Goal: Task Accomplishment & Management: Manage account settings

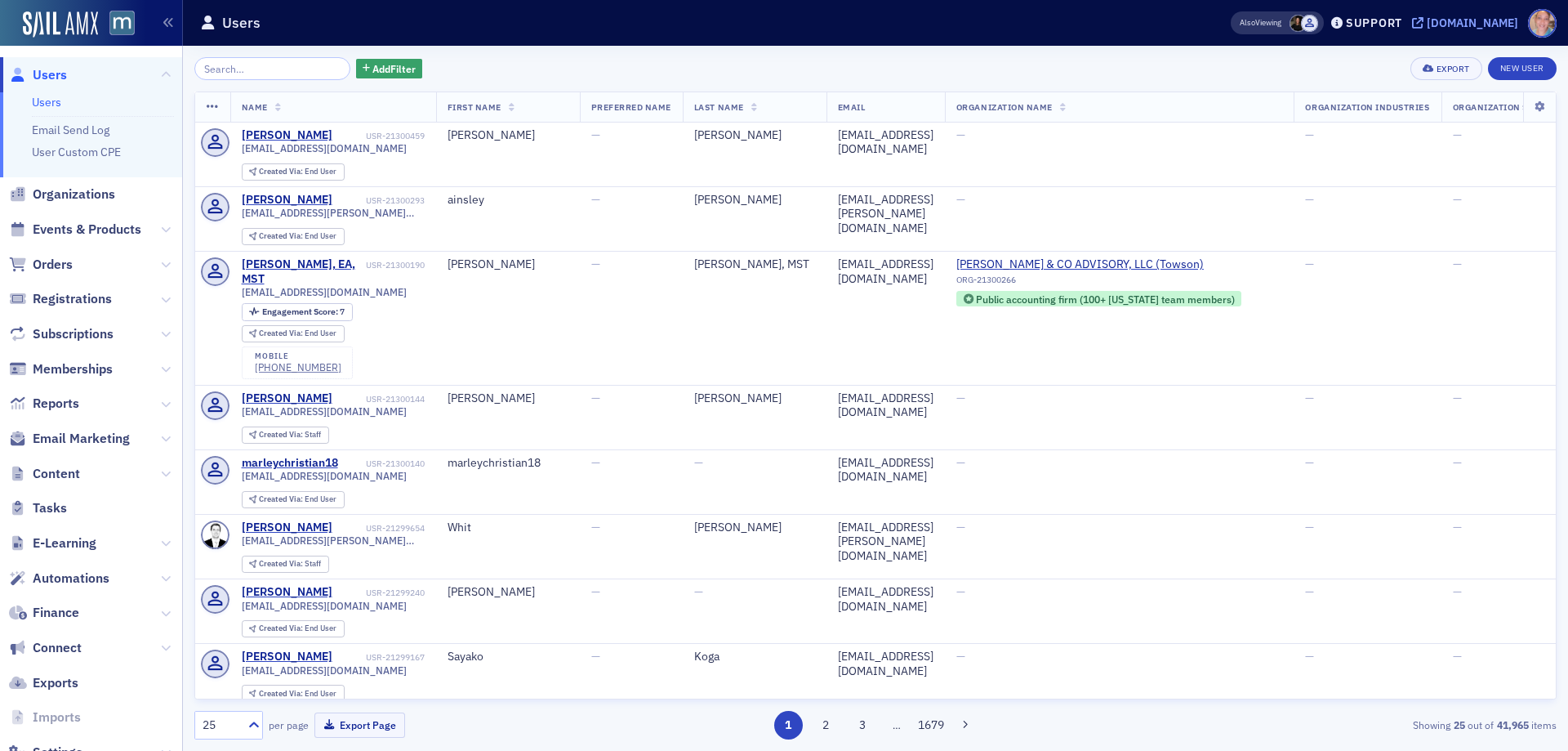
click at [1491, 23] on div "[DOMAIN_NAME]" at bounding box center [1472, 22] width 91 height 15
click at [103, 228] on span "Events & Products" at bounding box center [87, 230] width 108 height 18
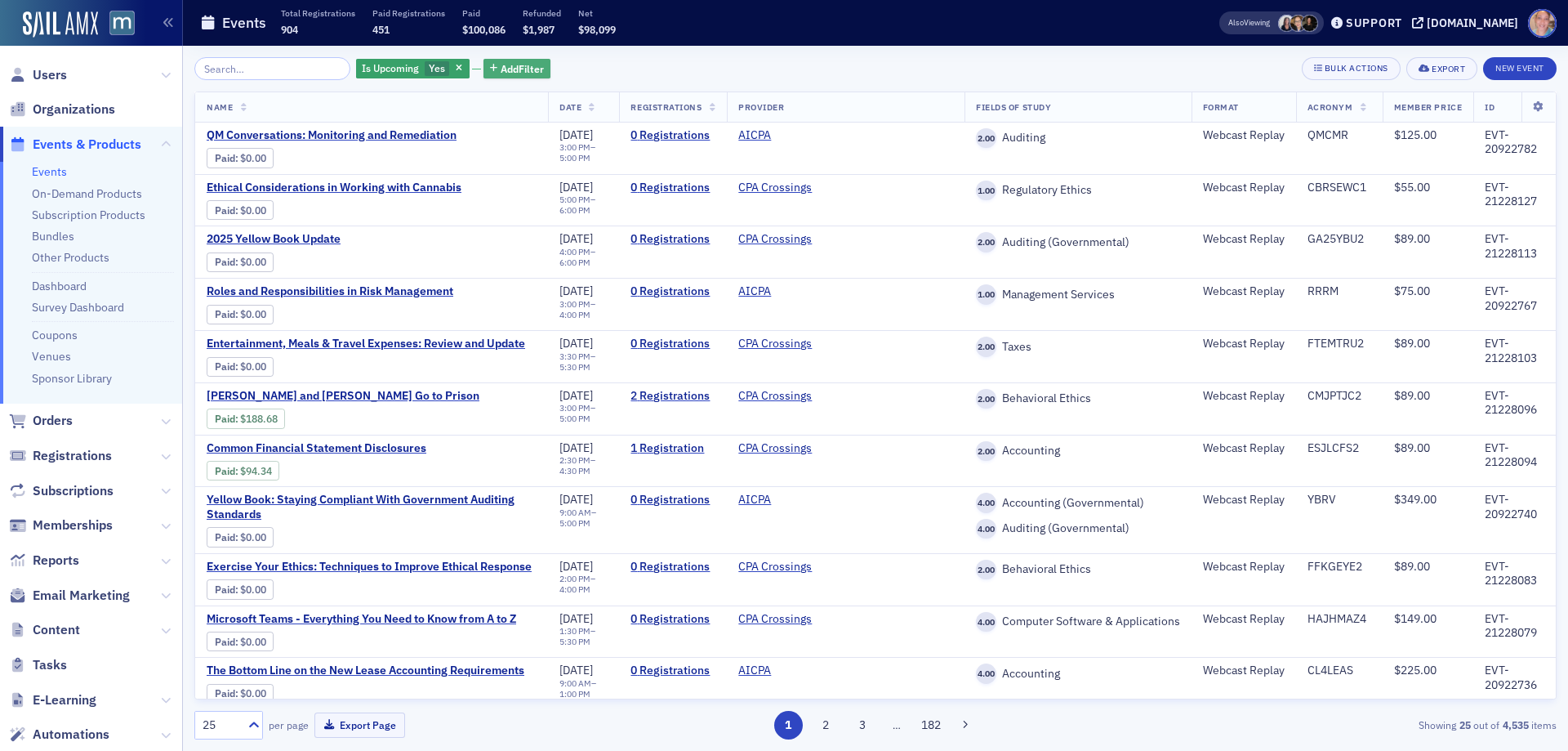
click at [501, 72] on span "Add Filter" at bounding box center [522, 68] width 44 height 15
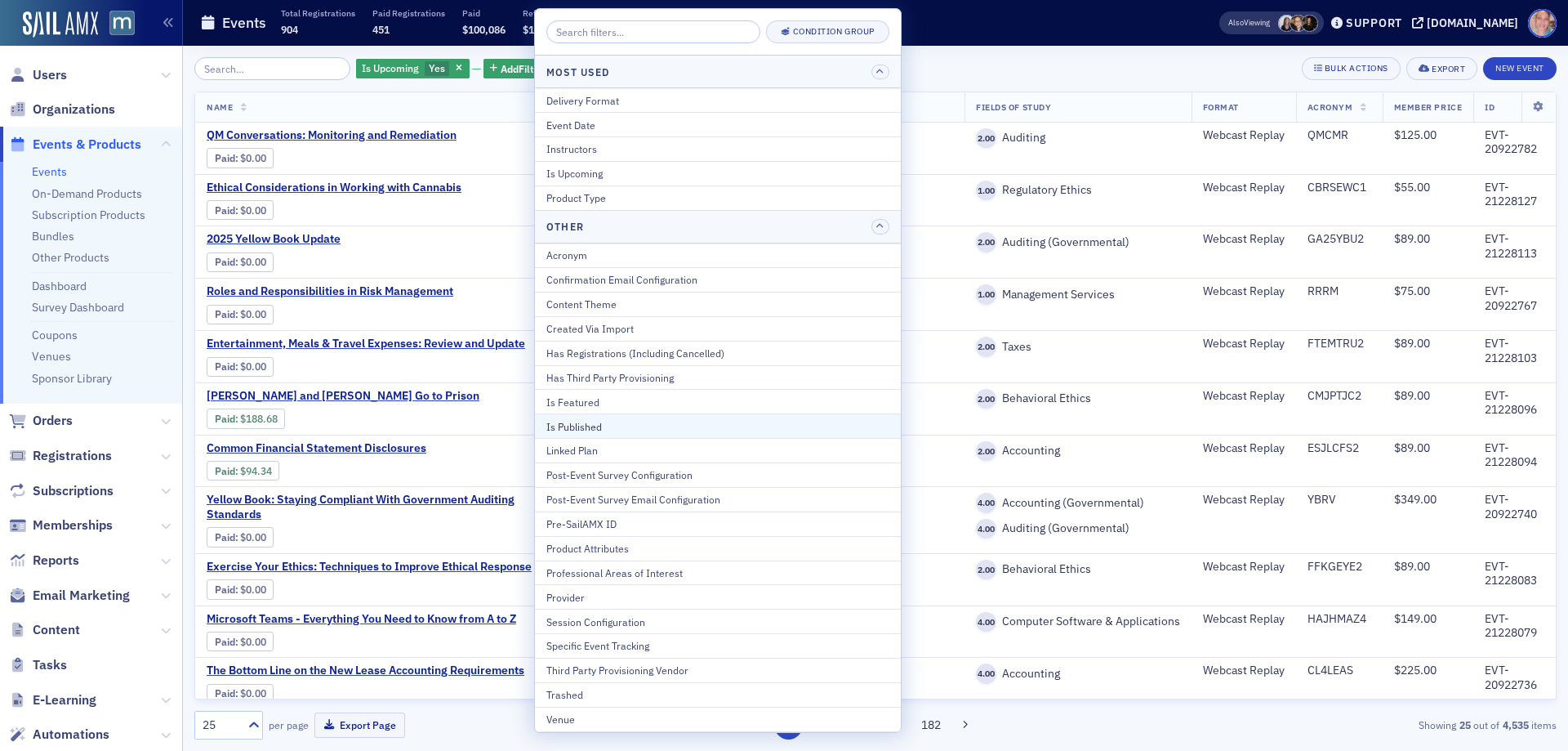
click at [581, 429] on div "Is Published" at bounding box center [718, 426] width 343 height 15
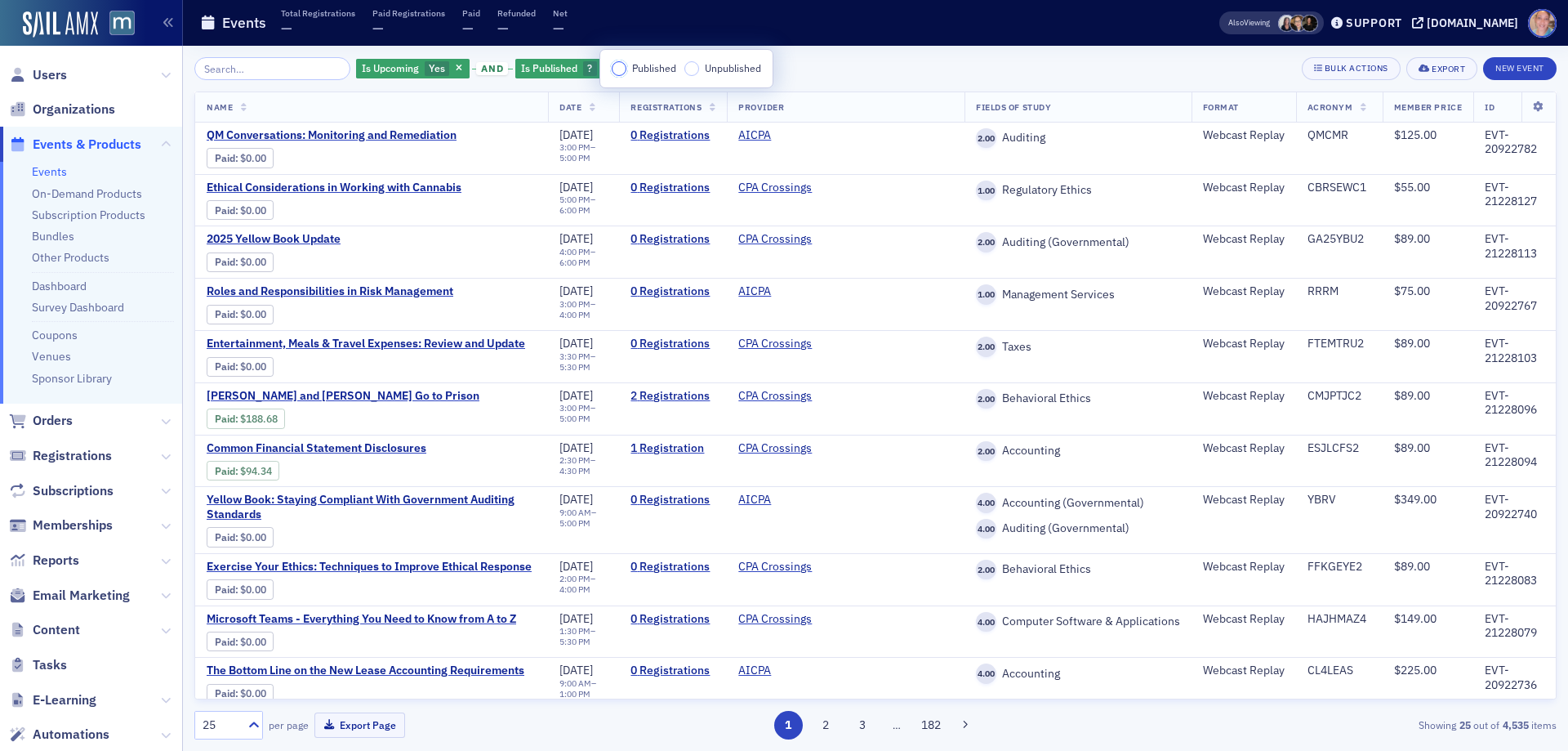
click at [620, 69] on input "Published" at bounding box center [619, 68] width 15 height 15
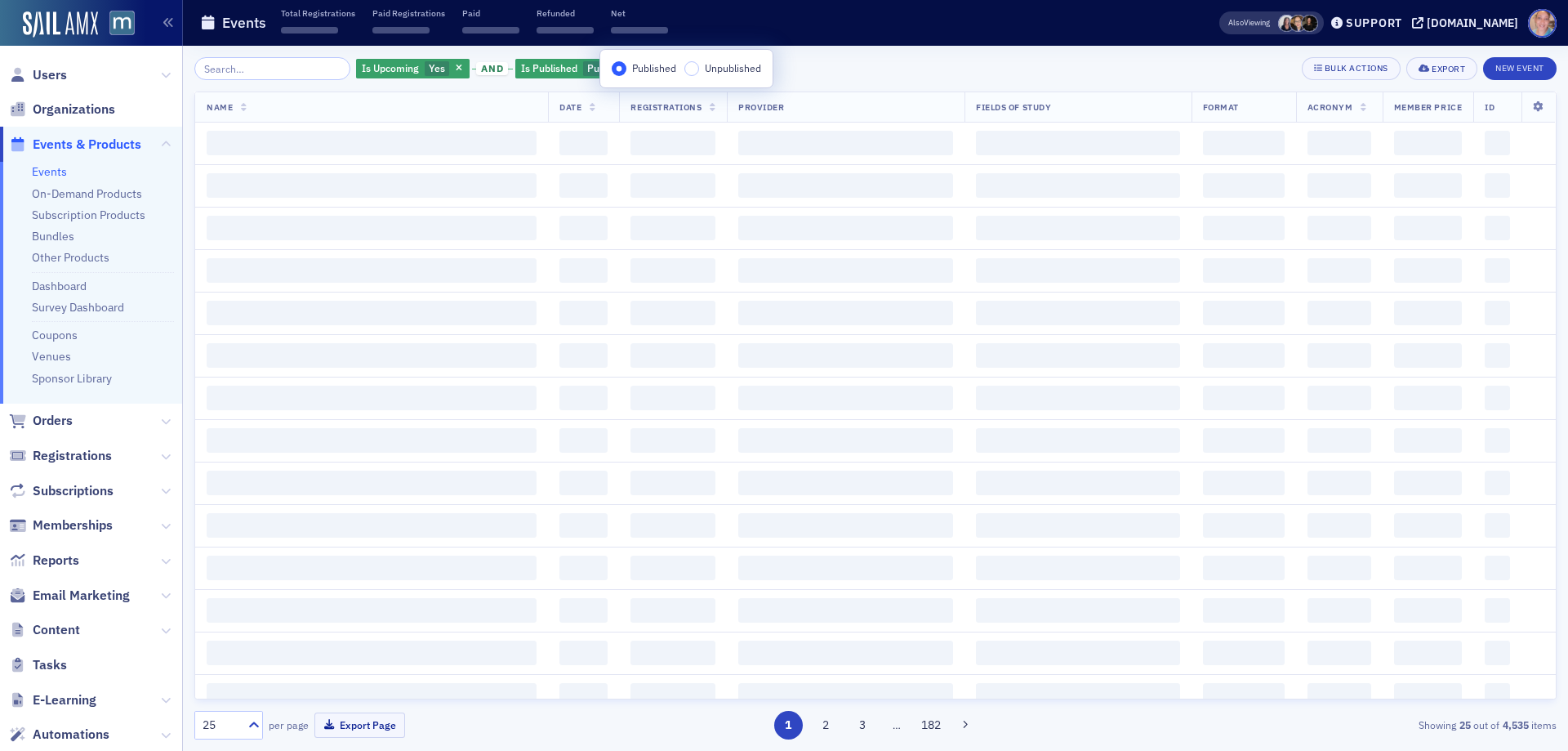
drag, startPoint x: 861, startPoint y: 64, endPoint x: 691, endPoint y: 71, distance: 170.1
click at [861, 65] on div "Is Upcoming Yes and Is Published Published Add Filter Bulk Actions Export New E…" at bounding box center [876, 69] width 1363 height 23
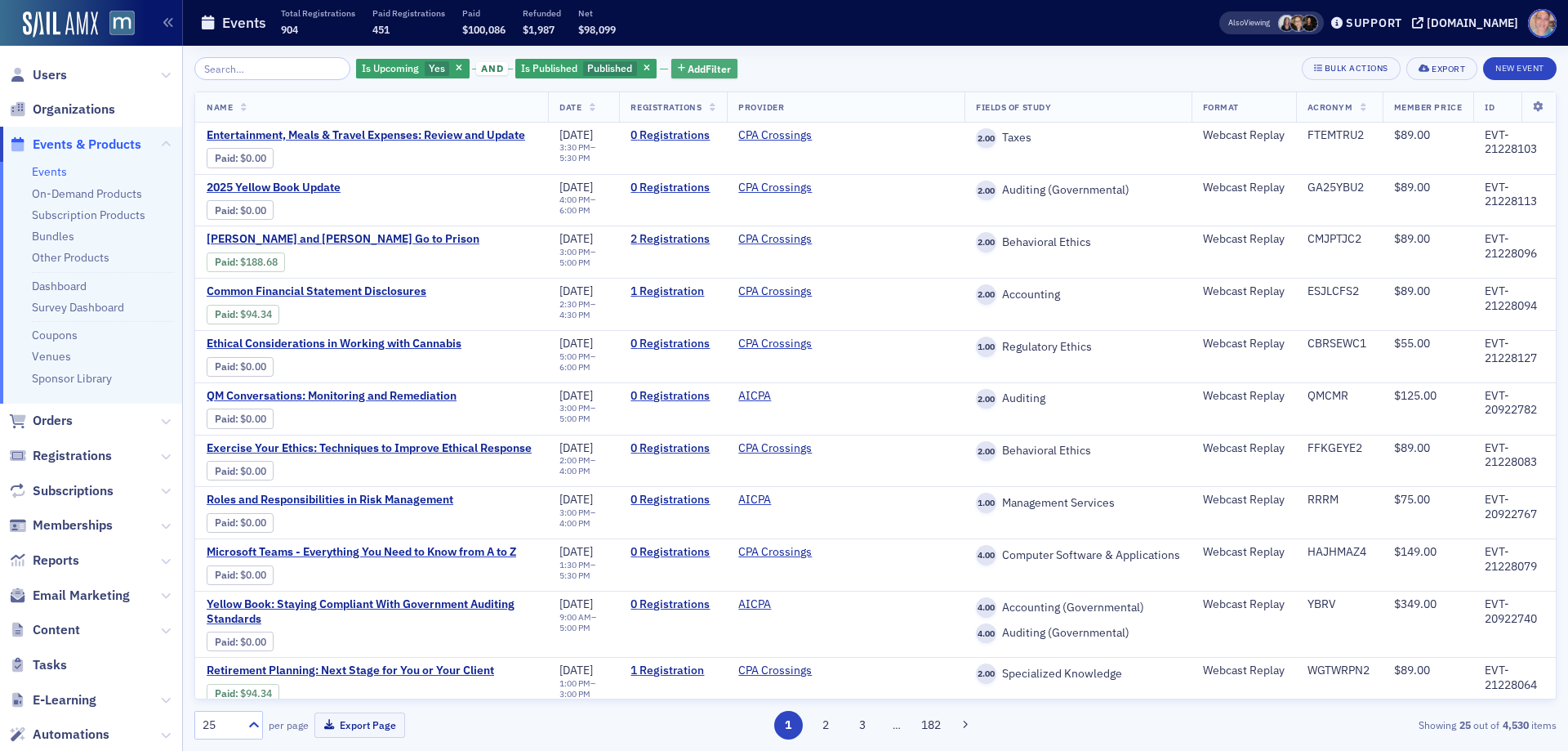
click at [688, 71] on span "Add Filter" at bounding box center [709, 68] width 44 height 15
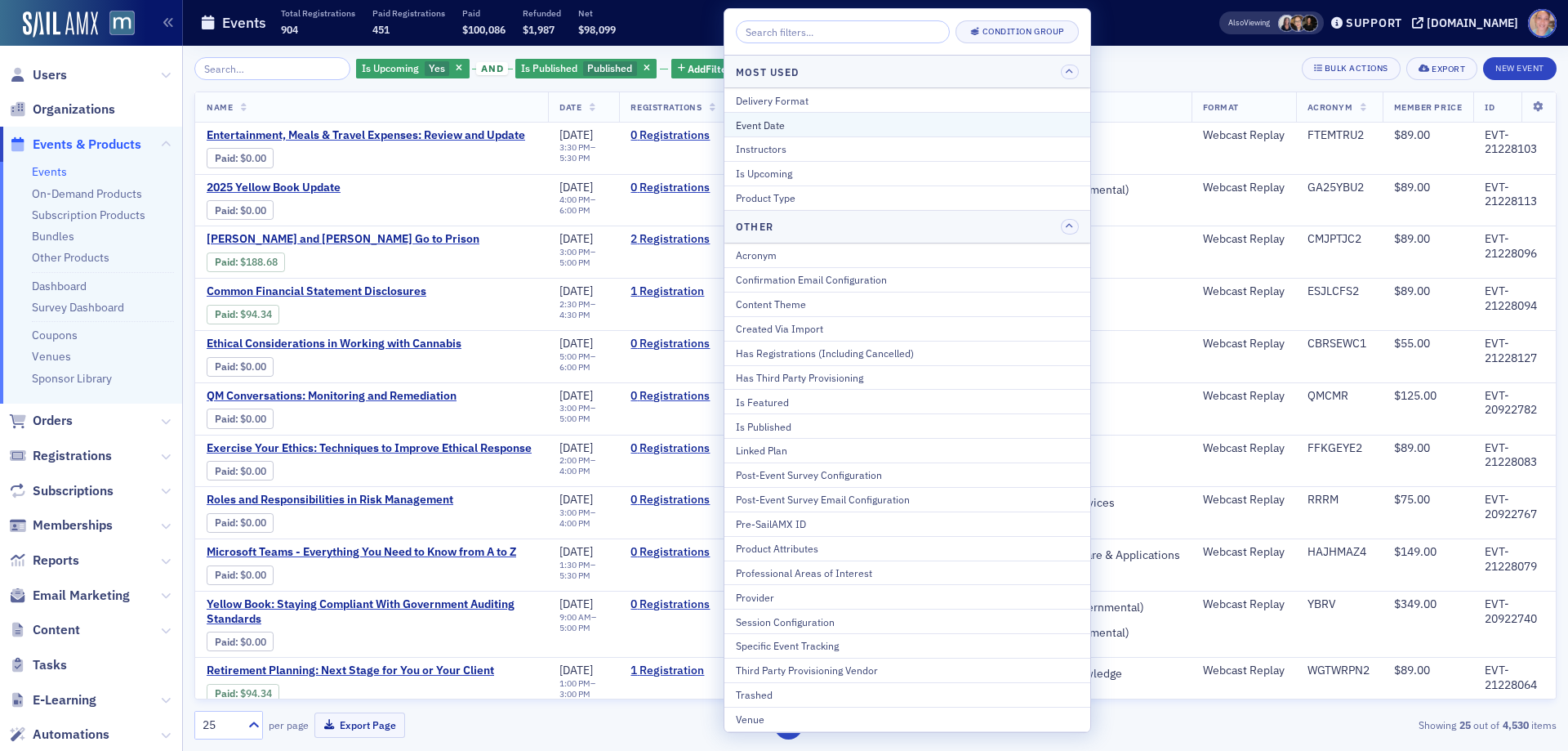
click at [788, 121] on div "Event Date" at bounding box center [907, 124] width 343 height 15
select select "8"
select select "2025"
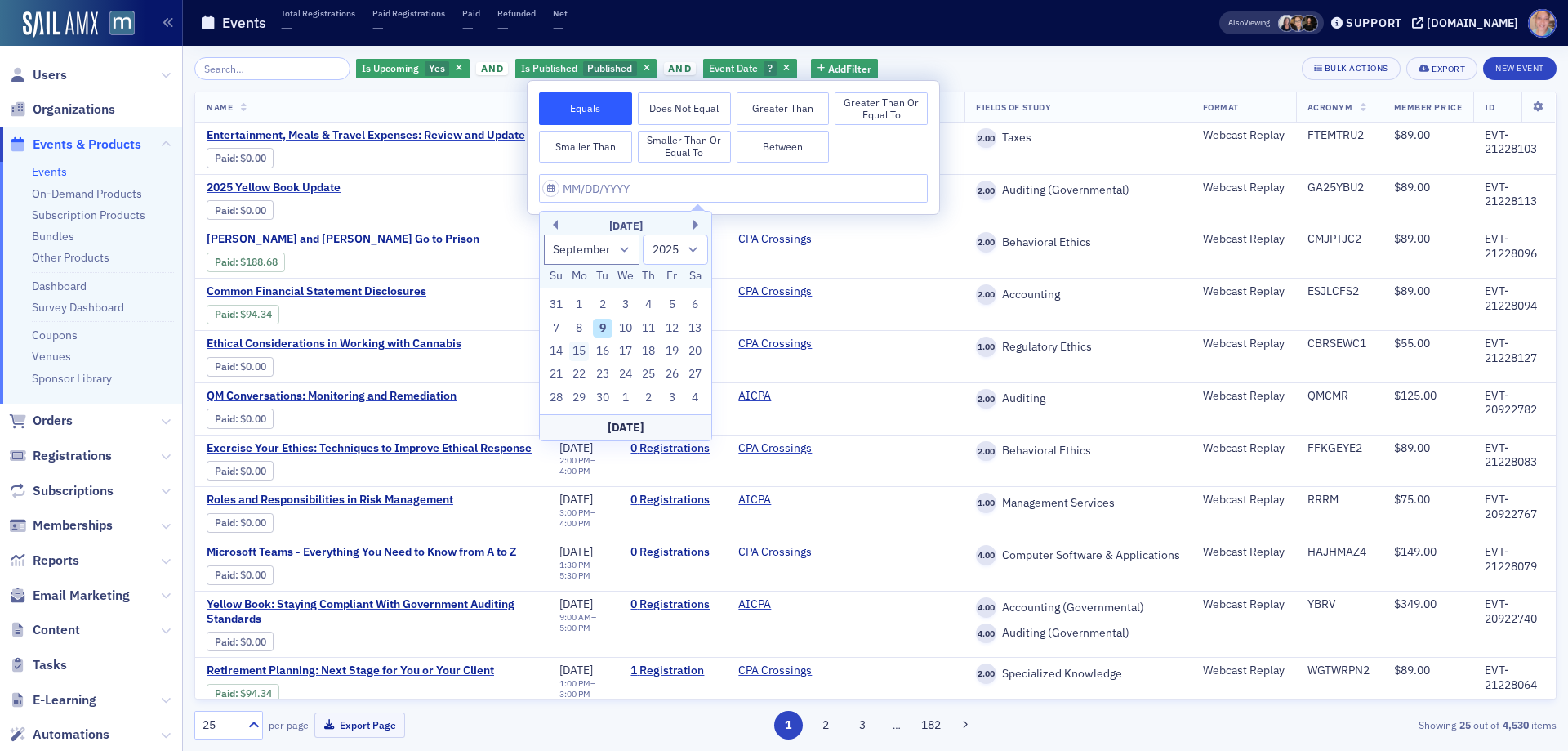
click at [570, 347] on div "15" at bounding box center [579, 351] width 19 height 19
type input "09/15/2025"
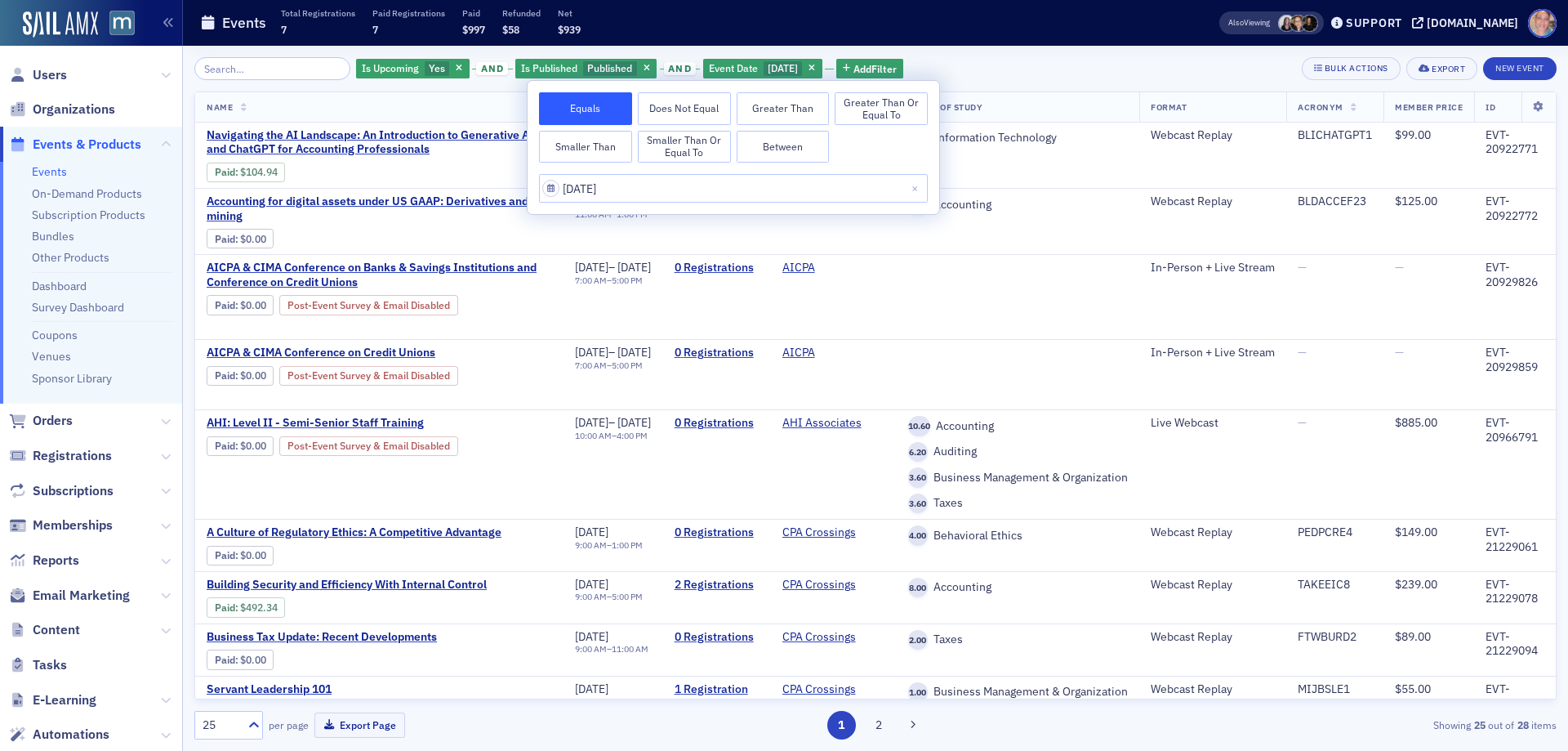
click at [1020, 65] on div "Is Upcoming Yes and Is Published Published and Event Date 9/15/2025 Add Filter …" at bounding box center [876, 69] width 1363 height 23
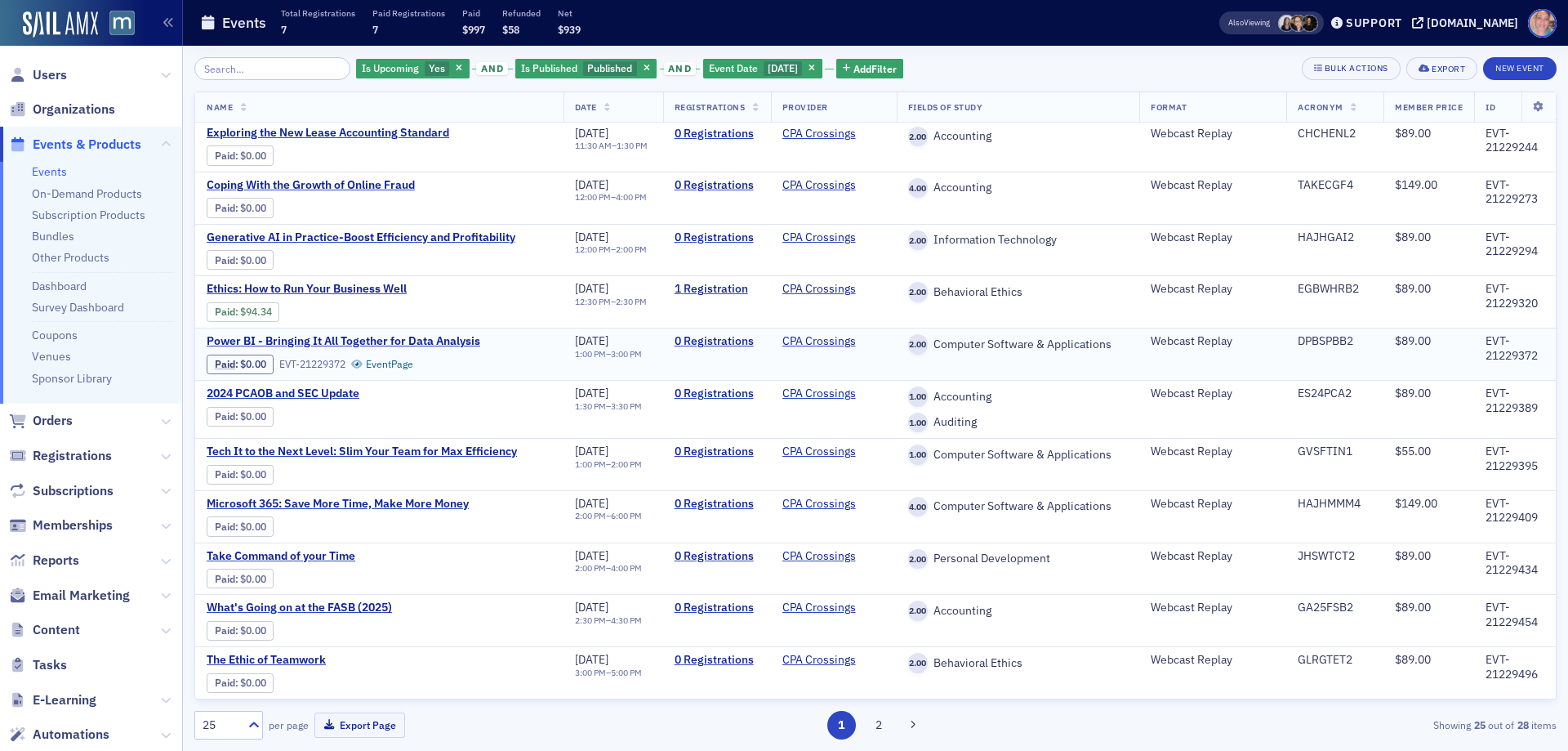
scroll to position [973, 0]
click at [878, 733] on button "2" at bounding box center [878, 726] width 29 height 29
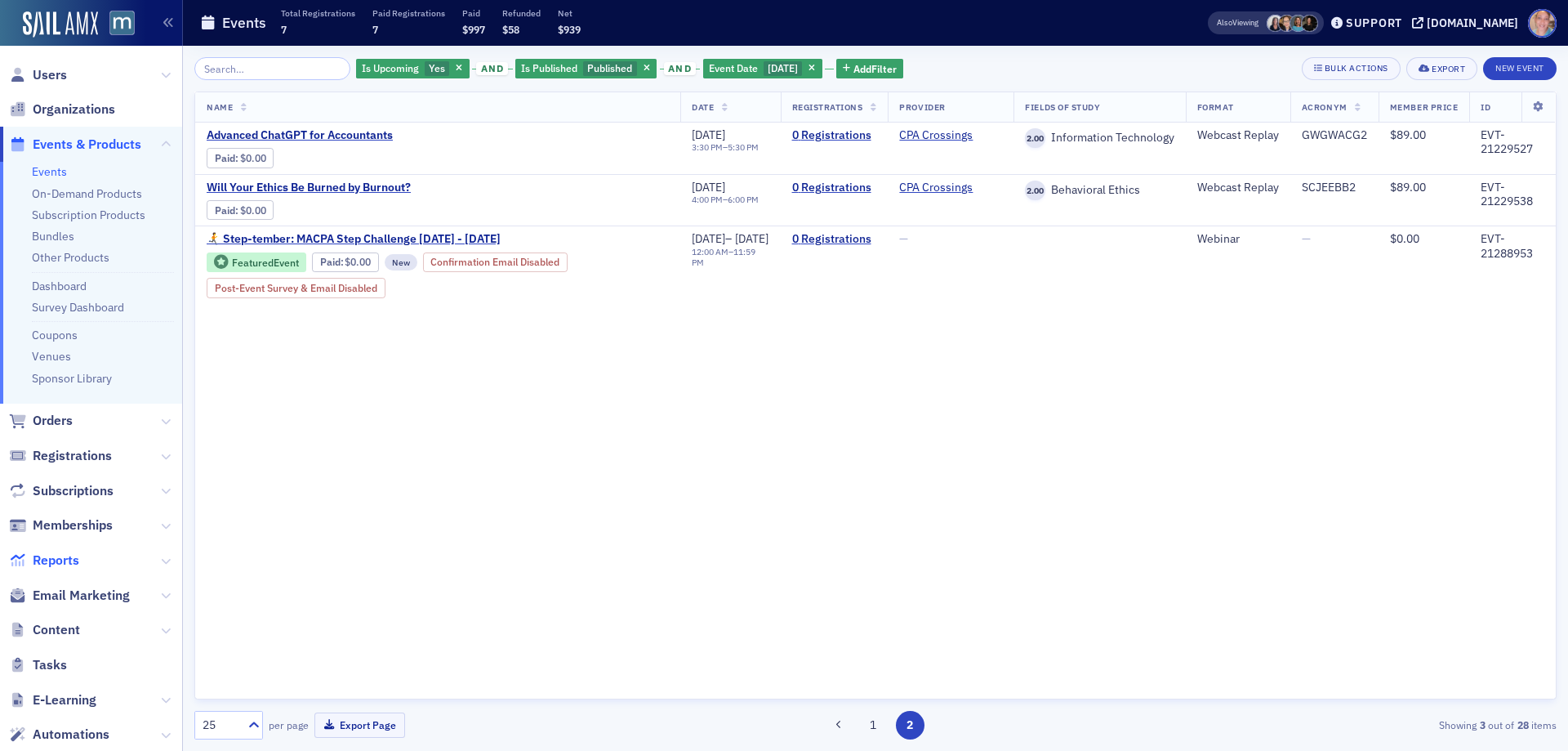
click at [58, 559] on span "Reports" at bounding box center [56, 560] width 46 height 18
click at [773, 70] on span "9/15/2025" at bounding box center [783, 67] width 30 height 13
select select "8"
select select "2025"
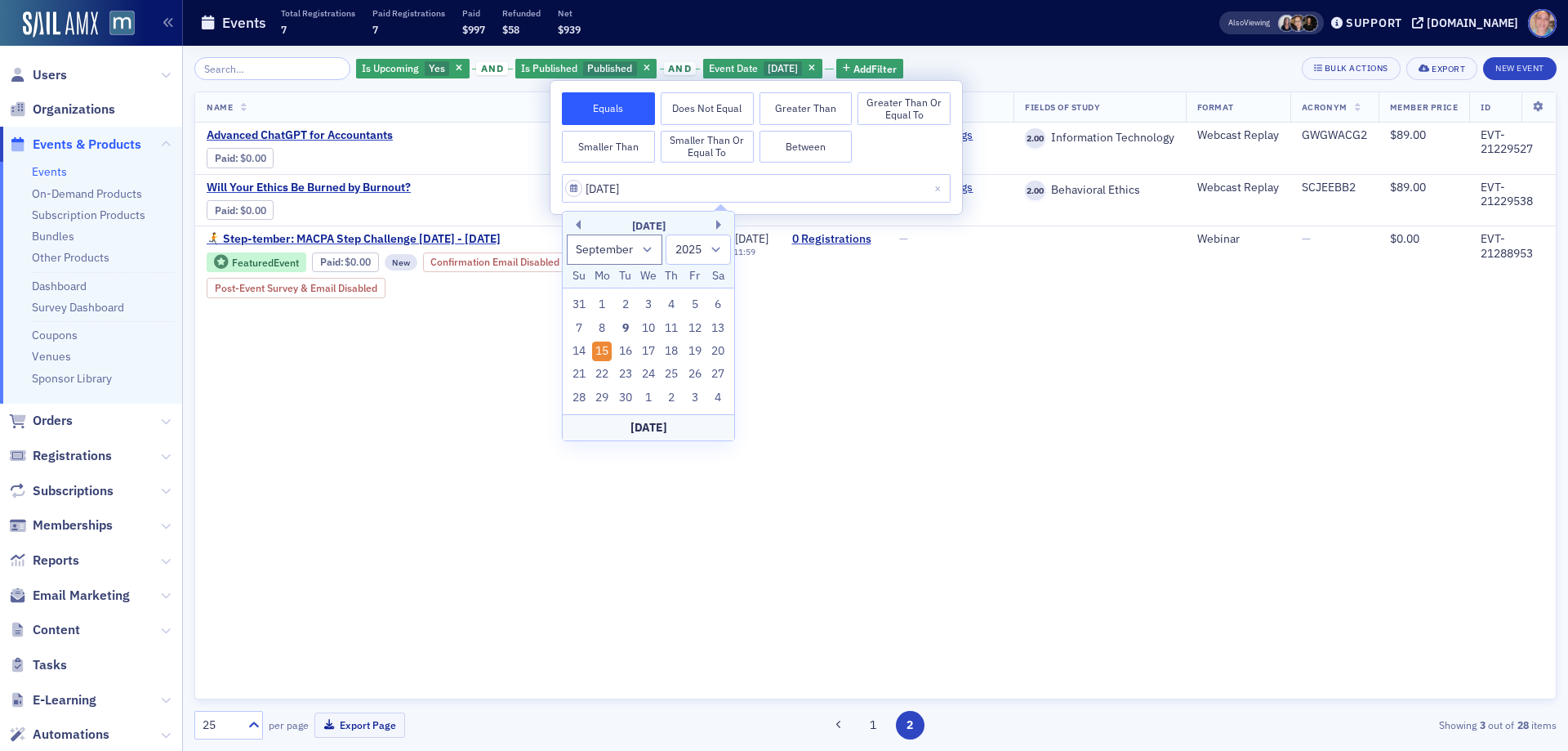
click at [796, 142] on button "Between" at bounding box center [806, 147] width 93 height 33
select select "8"
select select "2025"
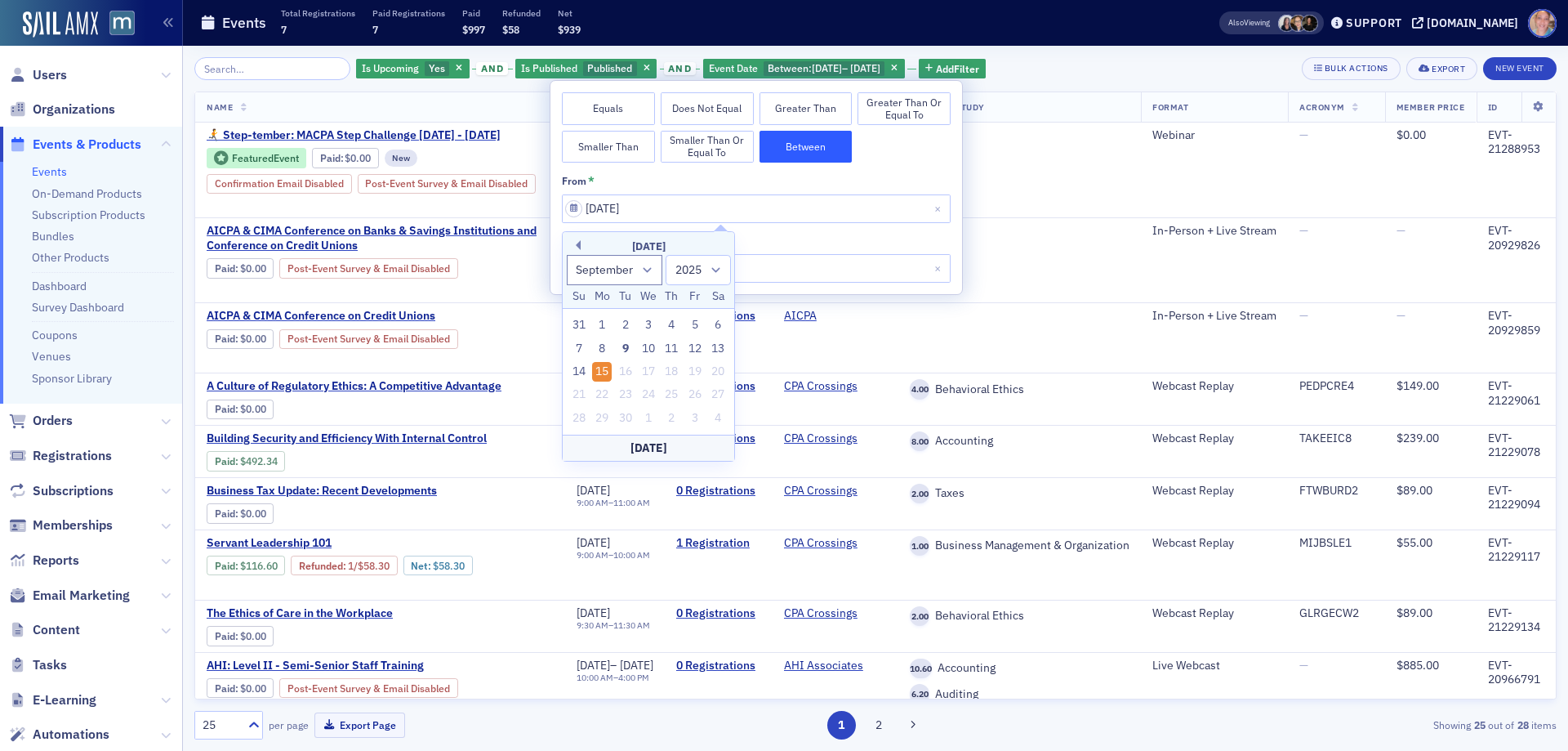
click at [673, 451] on div "Today" at bounding box center [648, 448] width 171 height 26
type input "09/09/2025"
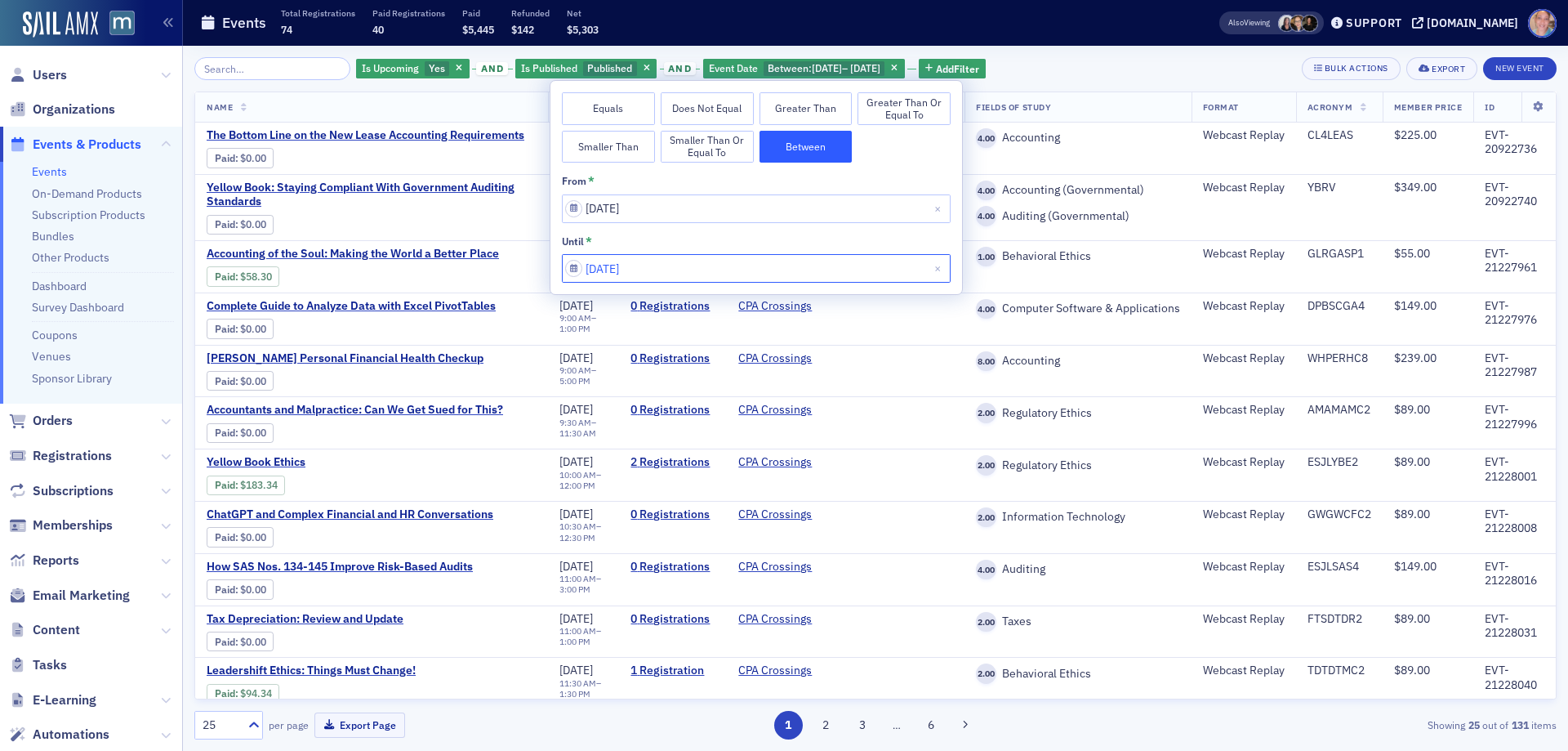
click at [821, 274] on input "09/15/2025" at bounding box center [755, 268] width 388 height 29
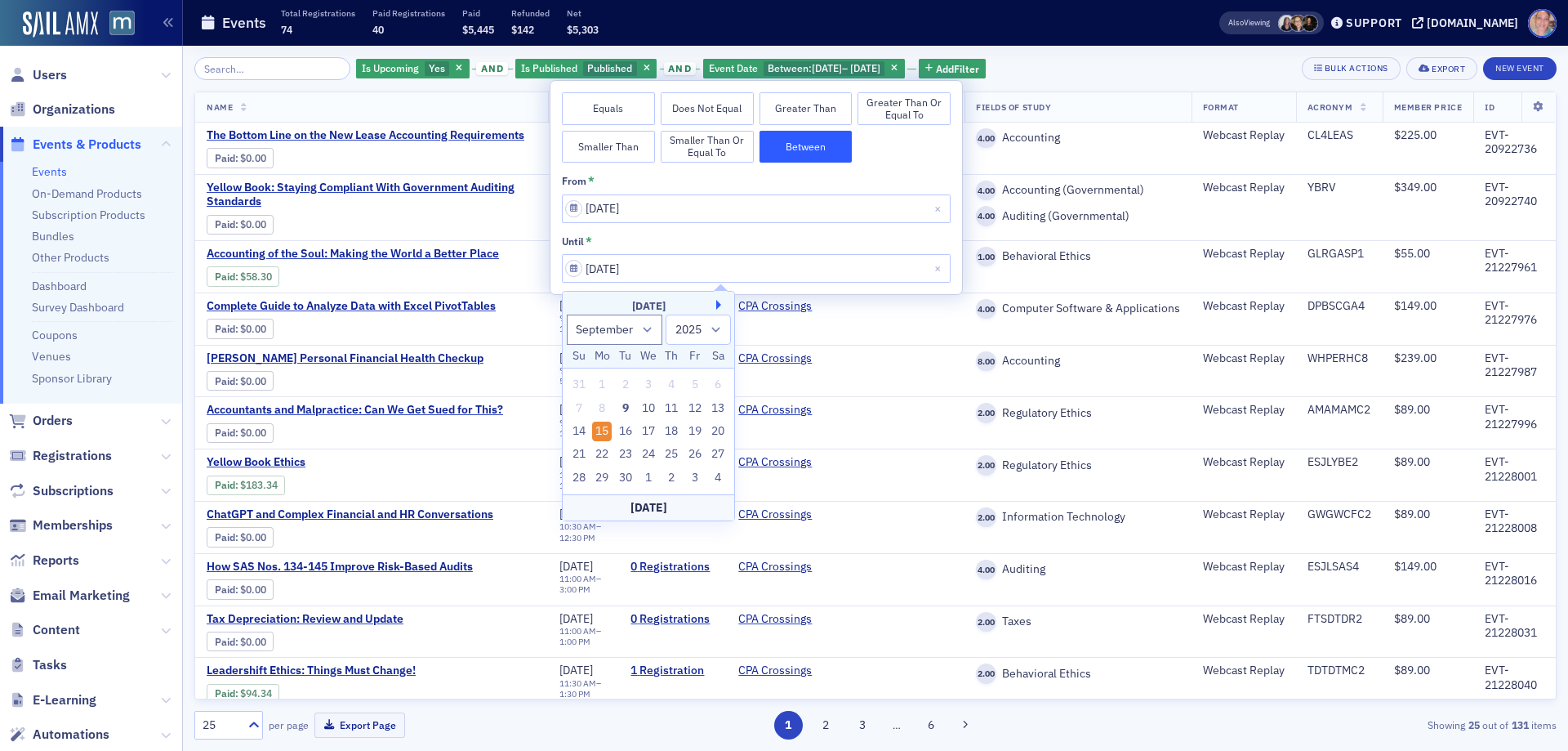
click at [718, 300] on button "Next Month" at bounding box center [722, 304] width 10 height 10
select select "9"
drag, startPoint x: 650, startPoint y: 432, endPoint x: 1011, endPoint y: 77, distance: 506.3
click at [649, 432] on div "15" at bounding box center [648, 431] width 19 height 19
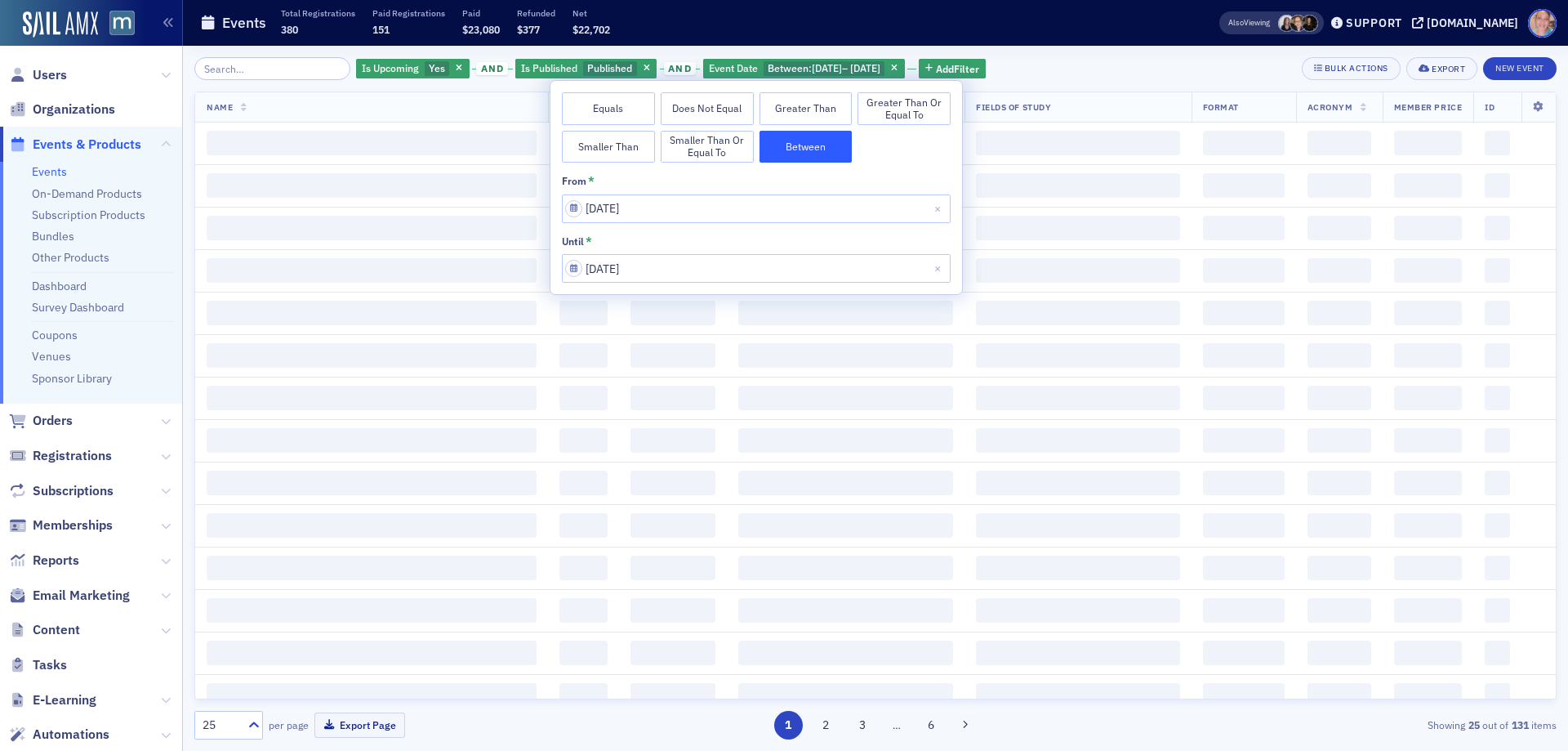
click at [1080, 47] on div "Is Upcoming Yes and Is Published Published and Event Date Between : 9/9/2025 – …" at bounding box center [876, 398] width 1363 height 705
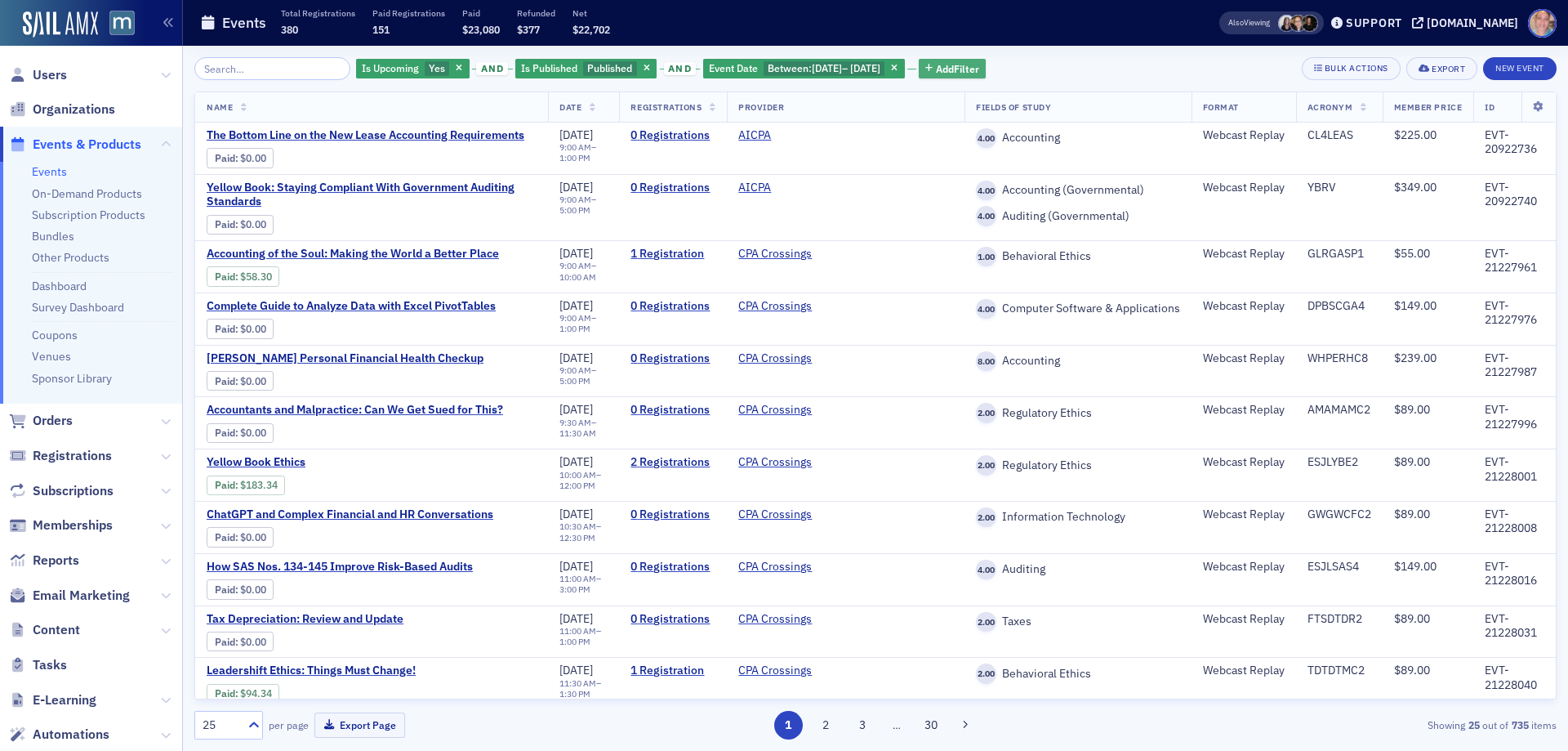
click at [979, 66] on span "Add Filter" at bounding box center [957, 68] width 44 height 15
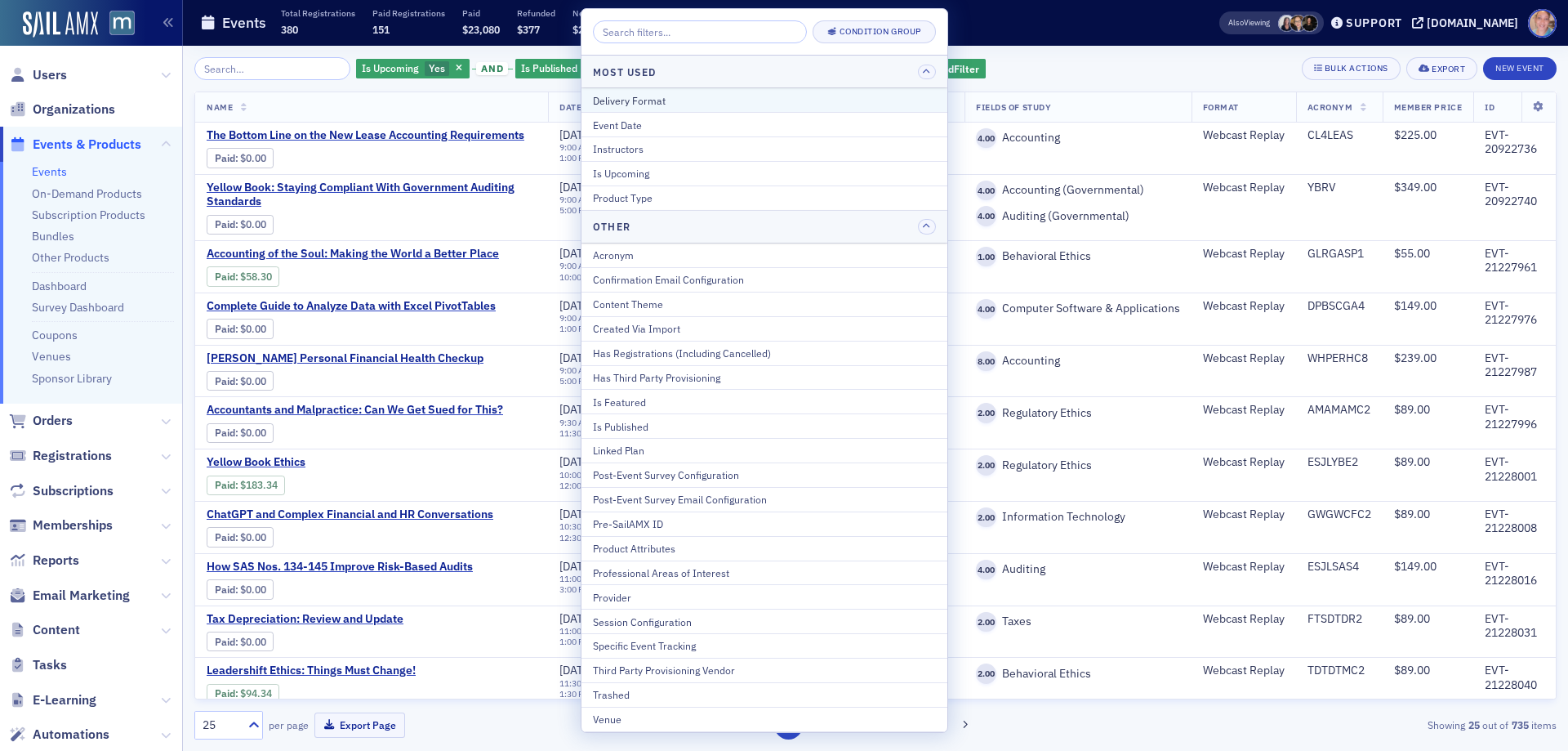
click at [645, 104] on div "Delivery Format" at bounding box center [764, 100] width 343 height 15
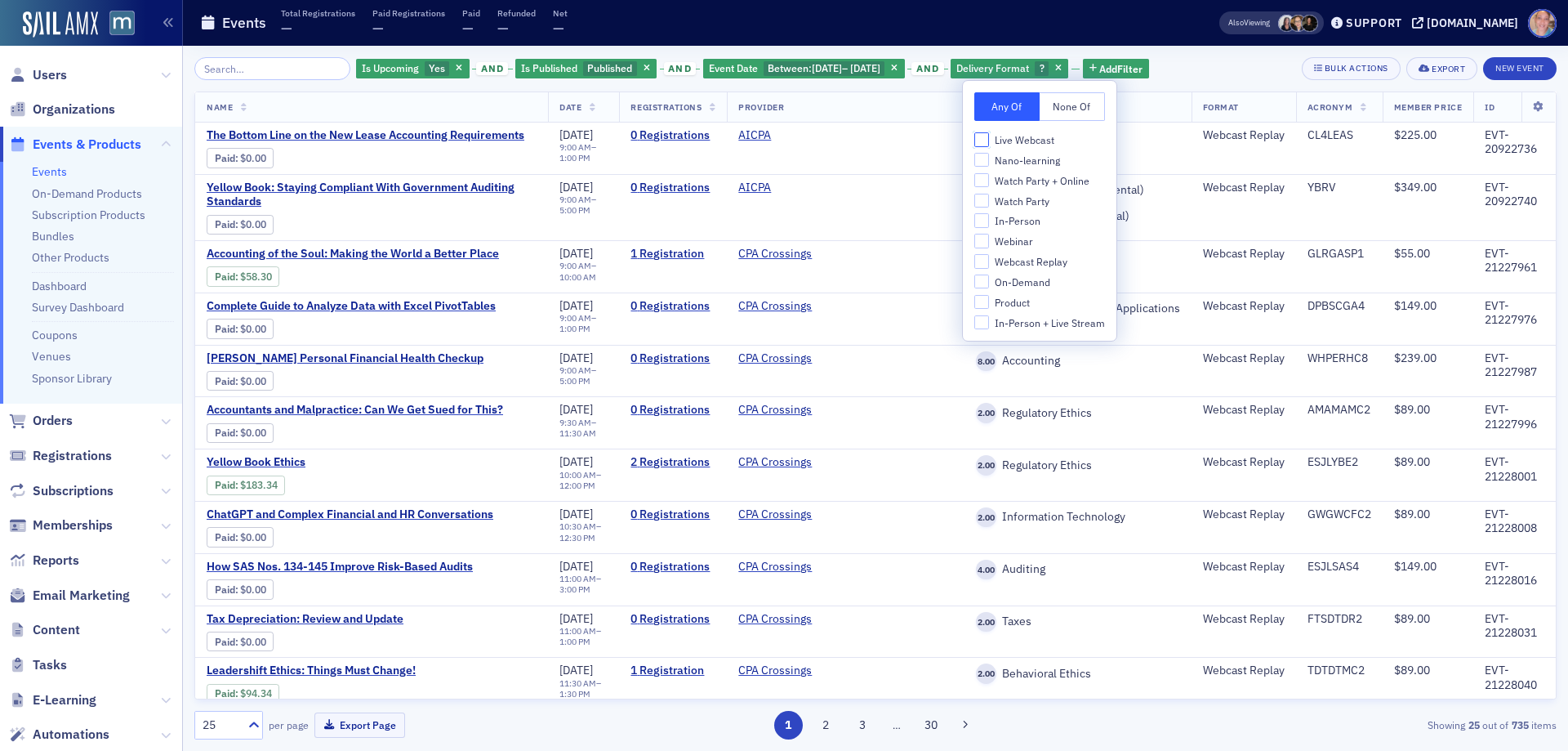
click at [977, 139] on input "Live Webcast" at bounding box center [981, 140] width 15 height 15
checkbox input "true"
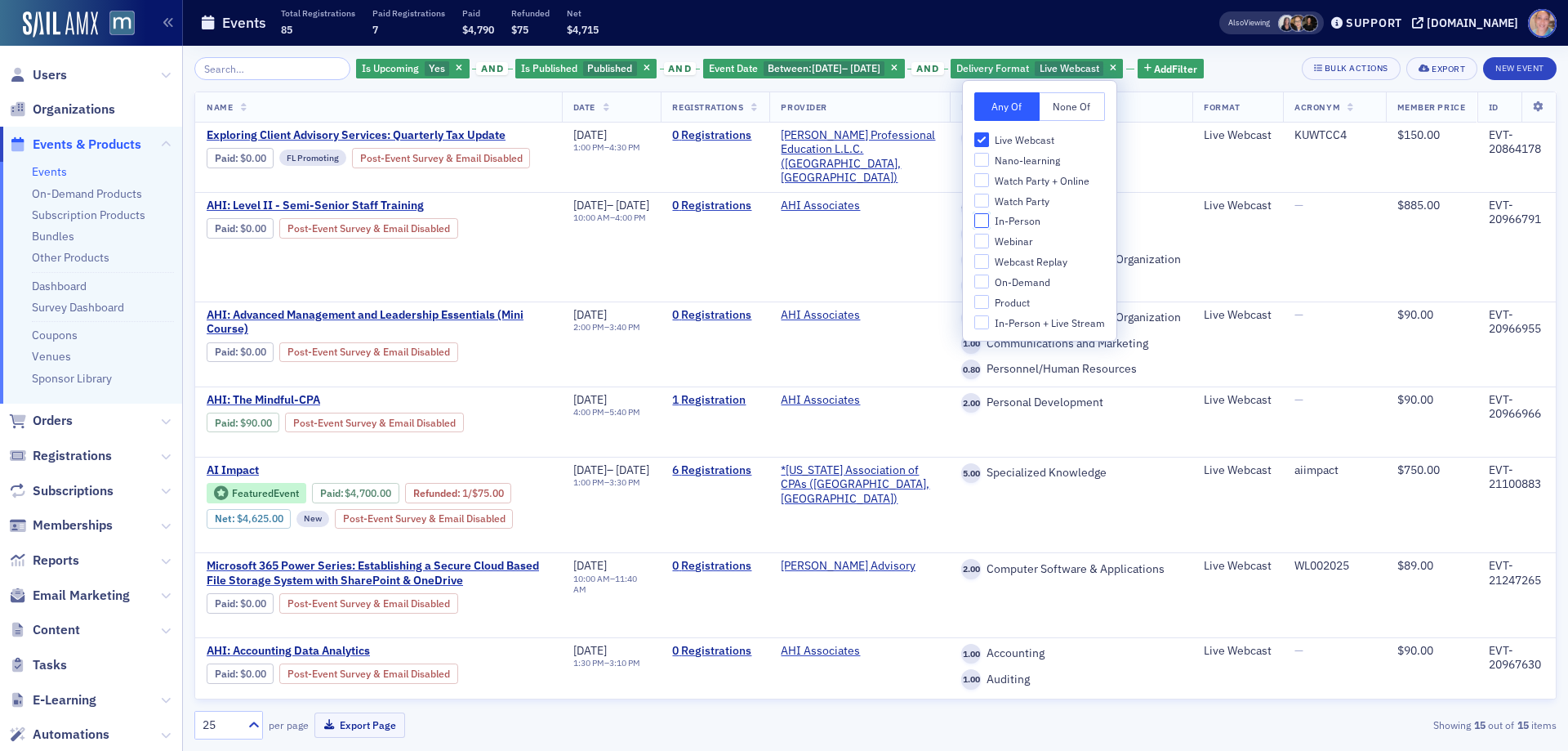
click at [982, 221] on input "In-Person" at bounding box center [981, 220] width 15 height 15
checkbox input "true"
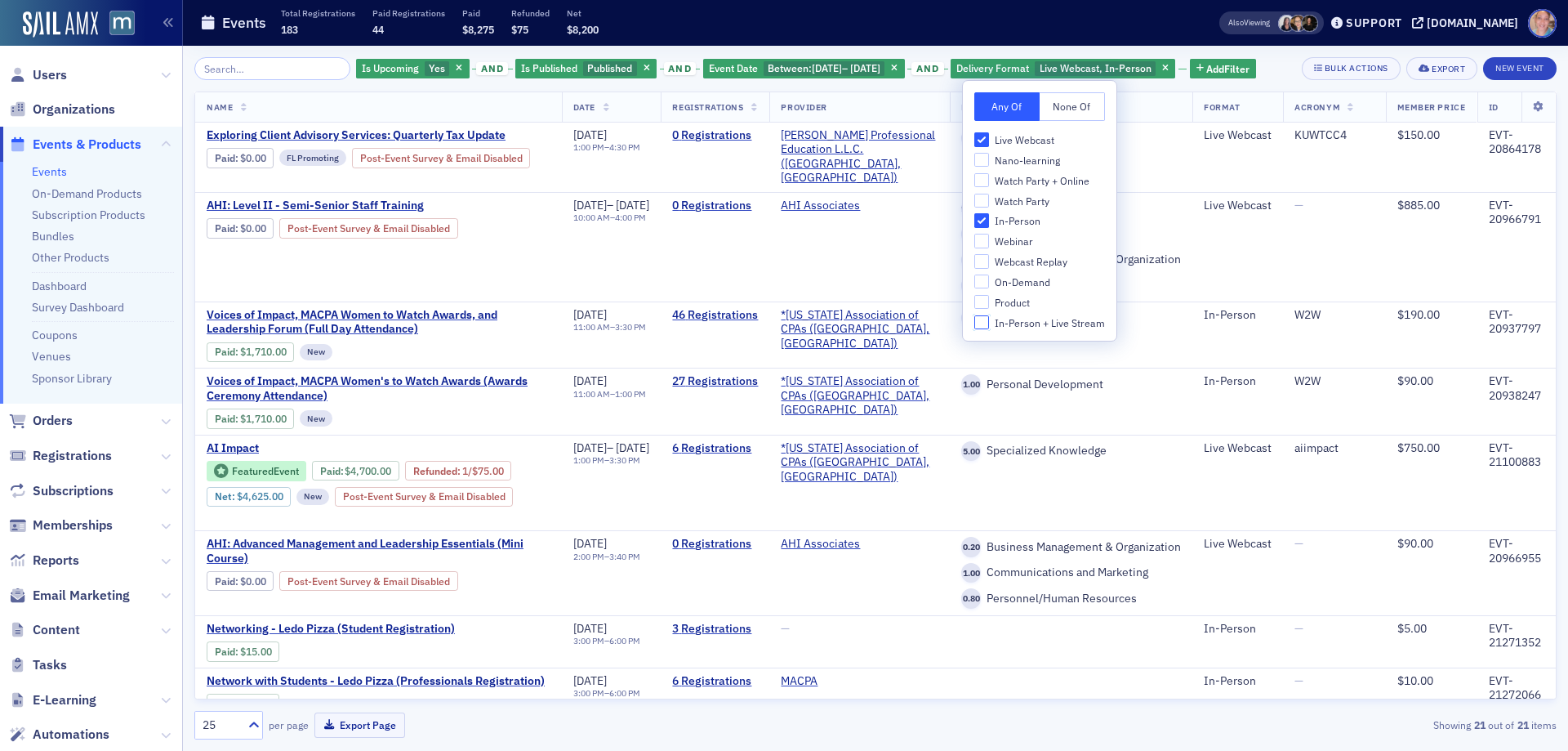
click at [987, 319] on input "In-Person + Live Stream" at bounding box center [981, 322] width 15 height 15
checkbox input "true"
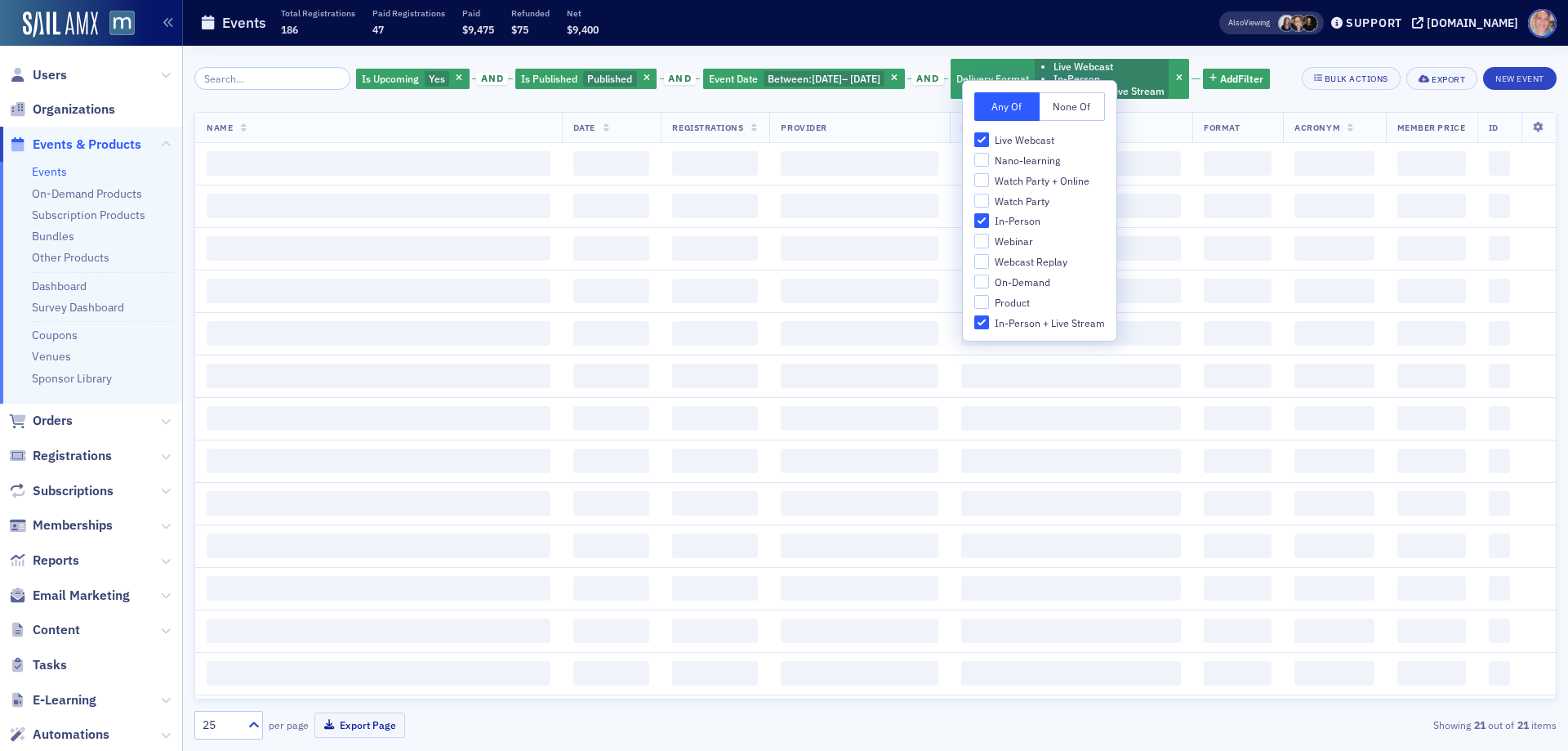
click at [1256, 71] on div "Is Upcoming Yes and Is Published Published and Event Date Between : 9/9/2025 – …" at bounding box center [814, 78] width 914 height 44
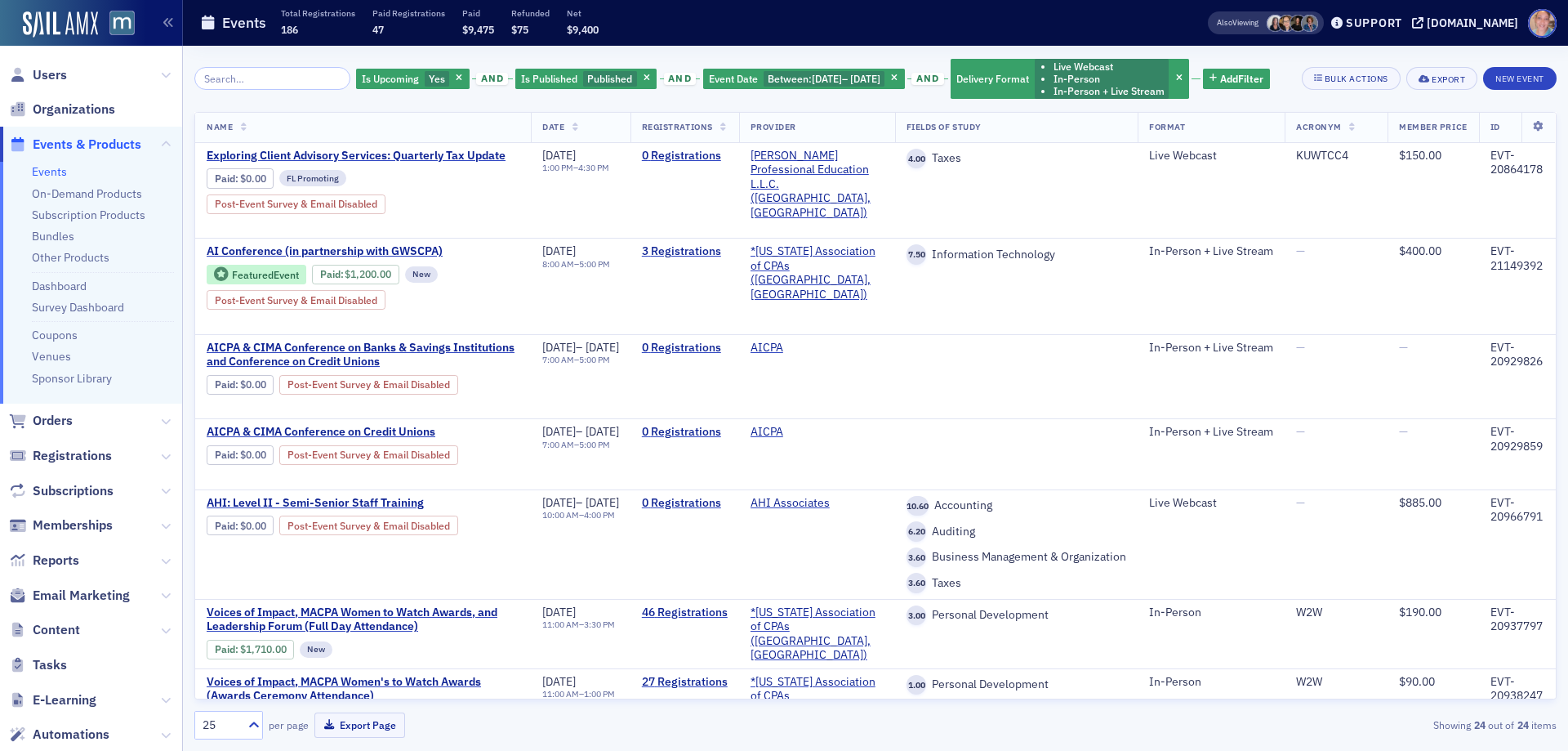
drag, startPoint x: 1210, startPoint y: 78, endPoint x: 943, endPoint y: 97, distance: 267.7
click at [1186, 78] on span "button" at bounding box center [1179, 78] width 15 height 15
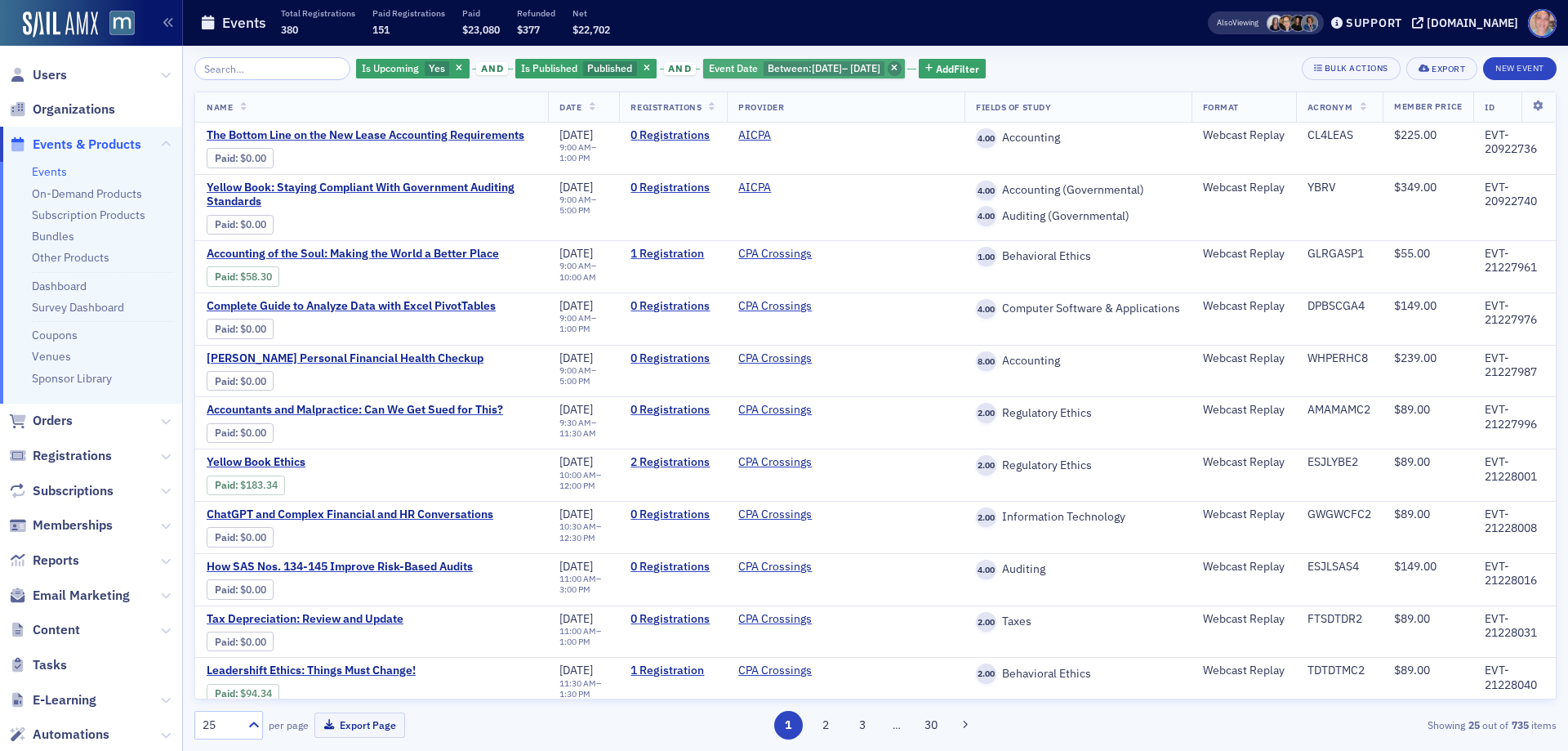
click at [898, 65] on icon "button" at bounding box center [894, 69] width 7 height 9
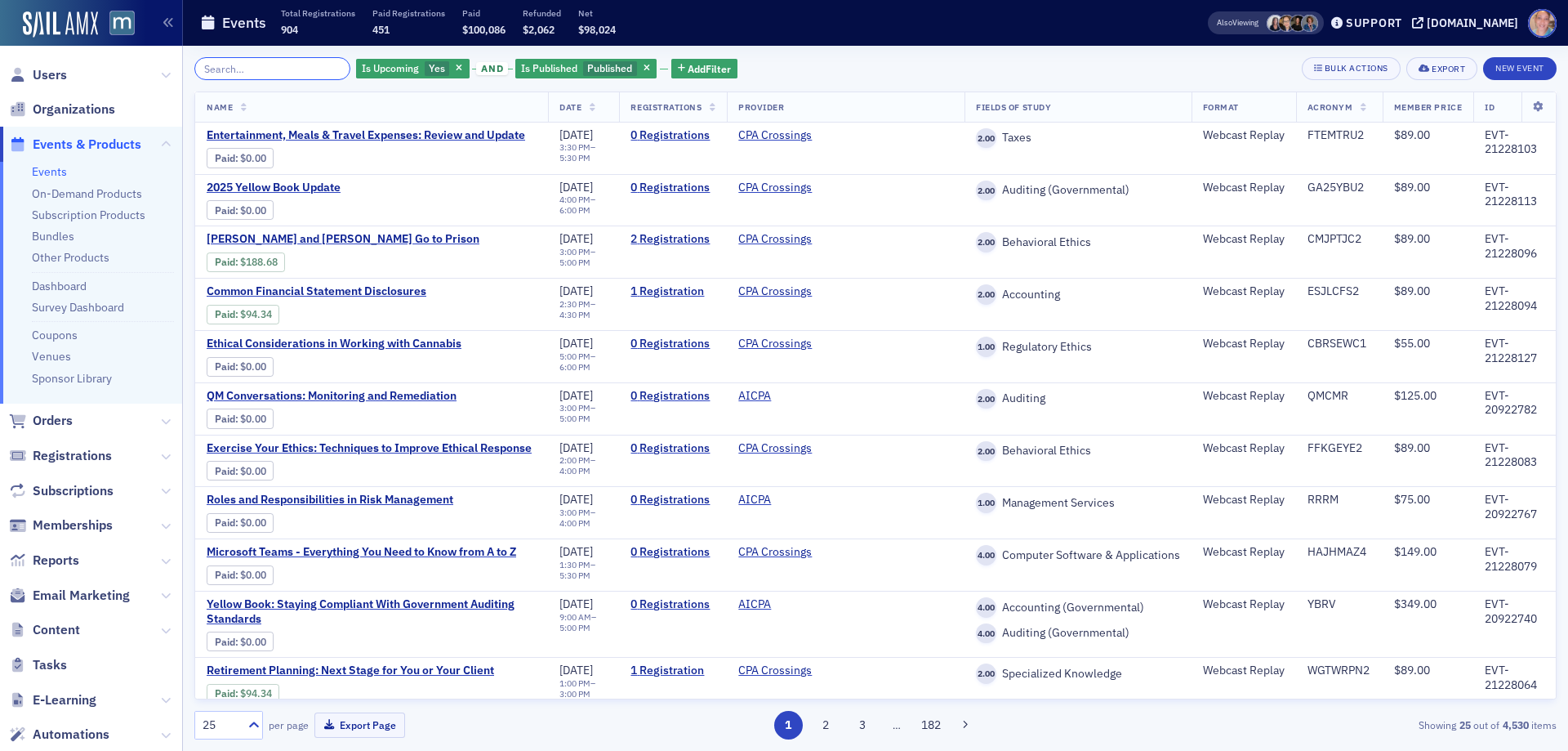
click at [254, 73] on input "search" at bounding box center [272, 69] width 156 height 23
click at [688, 71] on span "Add Filter" at bounding box center [709, 68] width 44 height 15
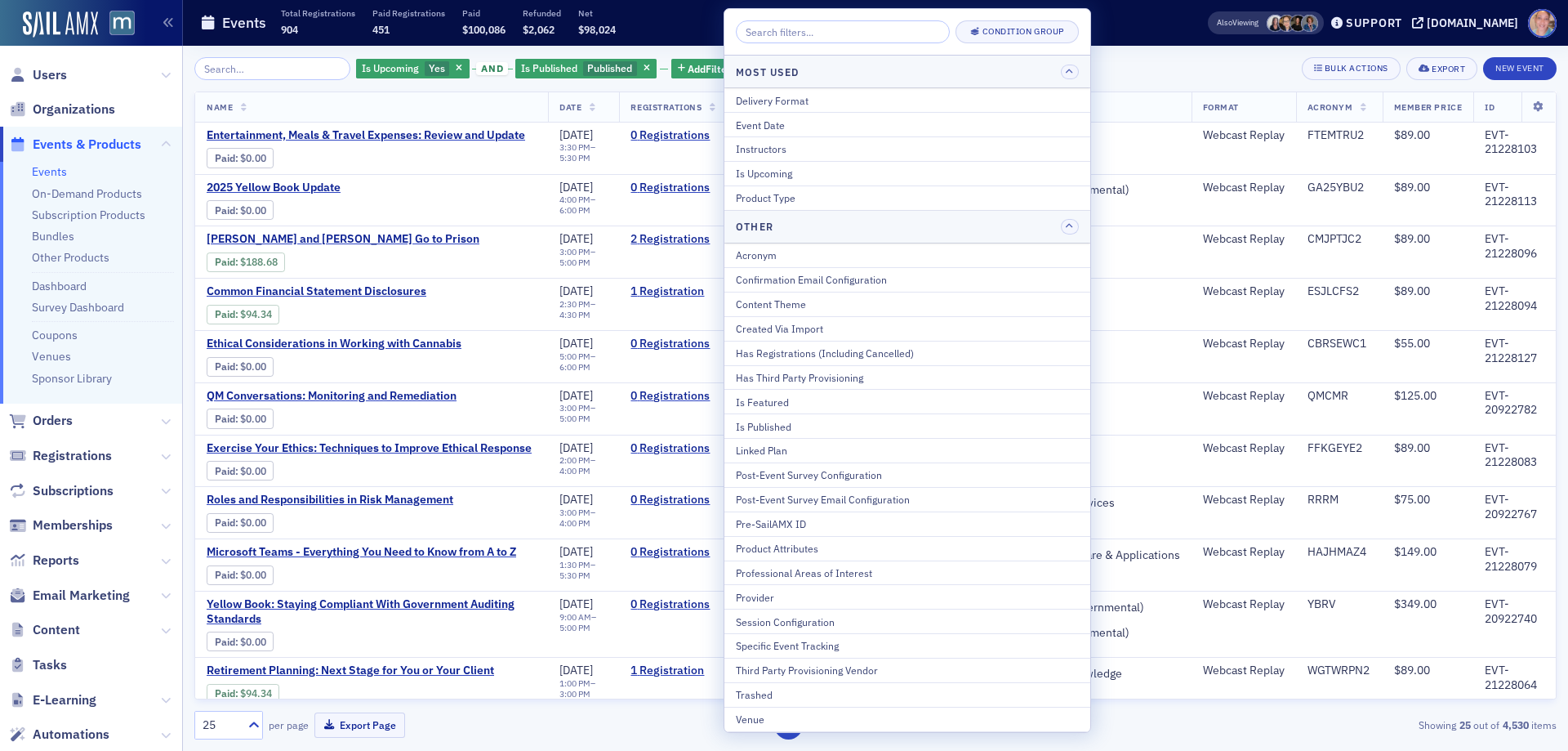
click at [1109, 62] on div "Is Upcoming Yes and Is Published Published Add Filter Bulk Actions Export New E…" at bounding box center [876, 69] width 1363 height 23
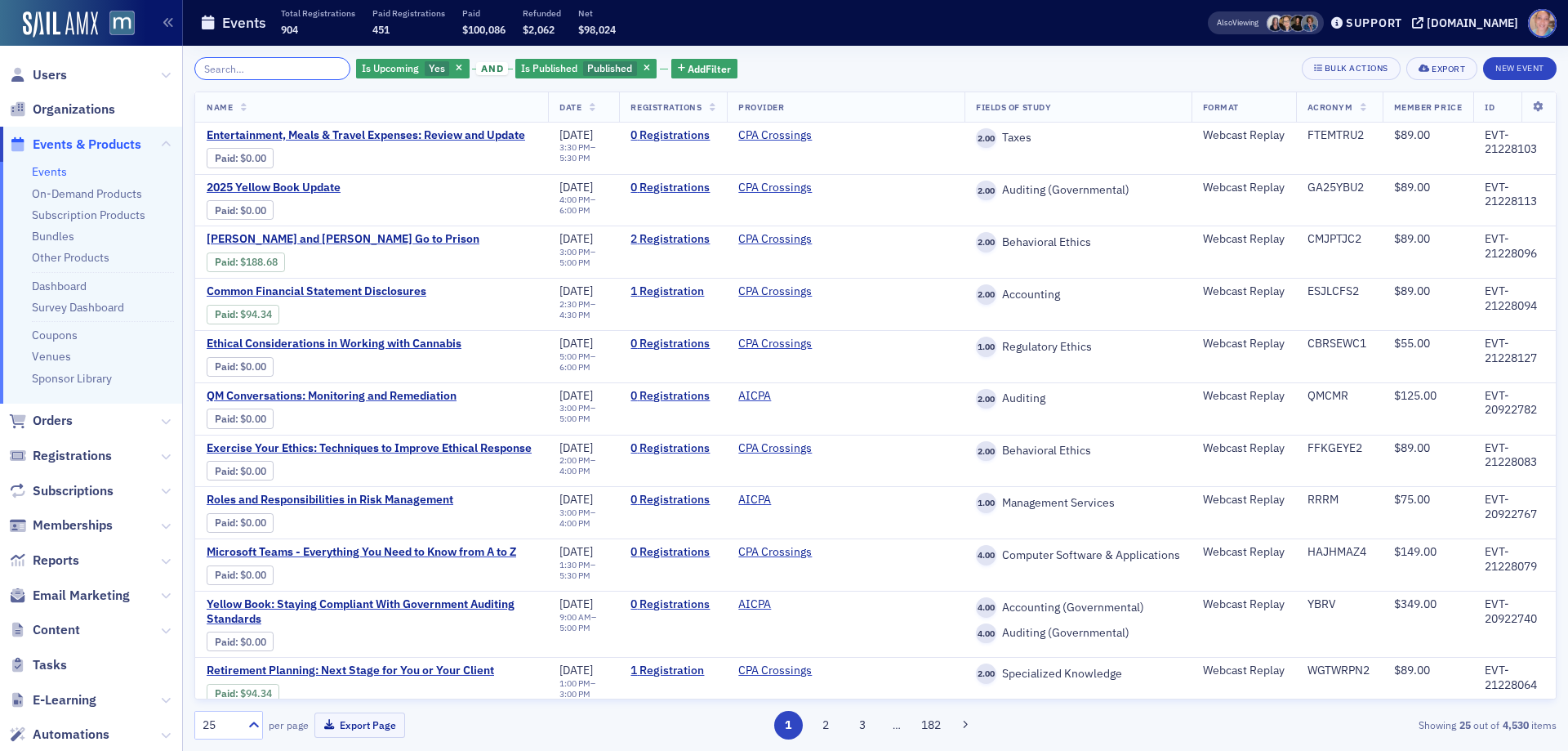
click at [299, 58] on input "search" at bounding box center [272, 69] width 156 height 23
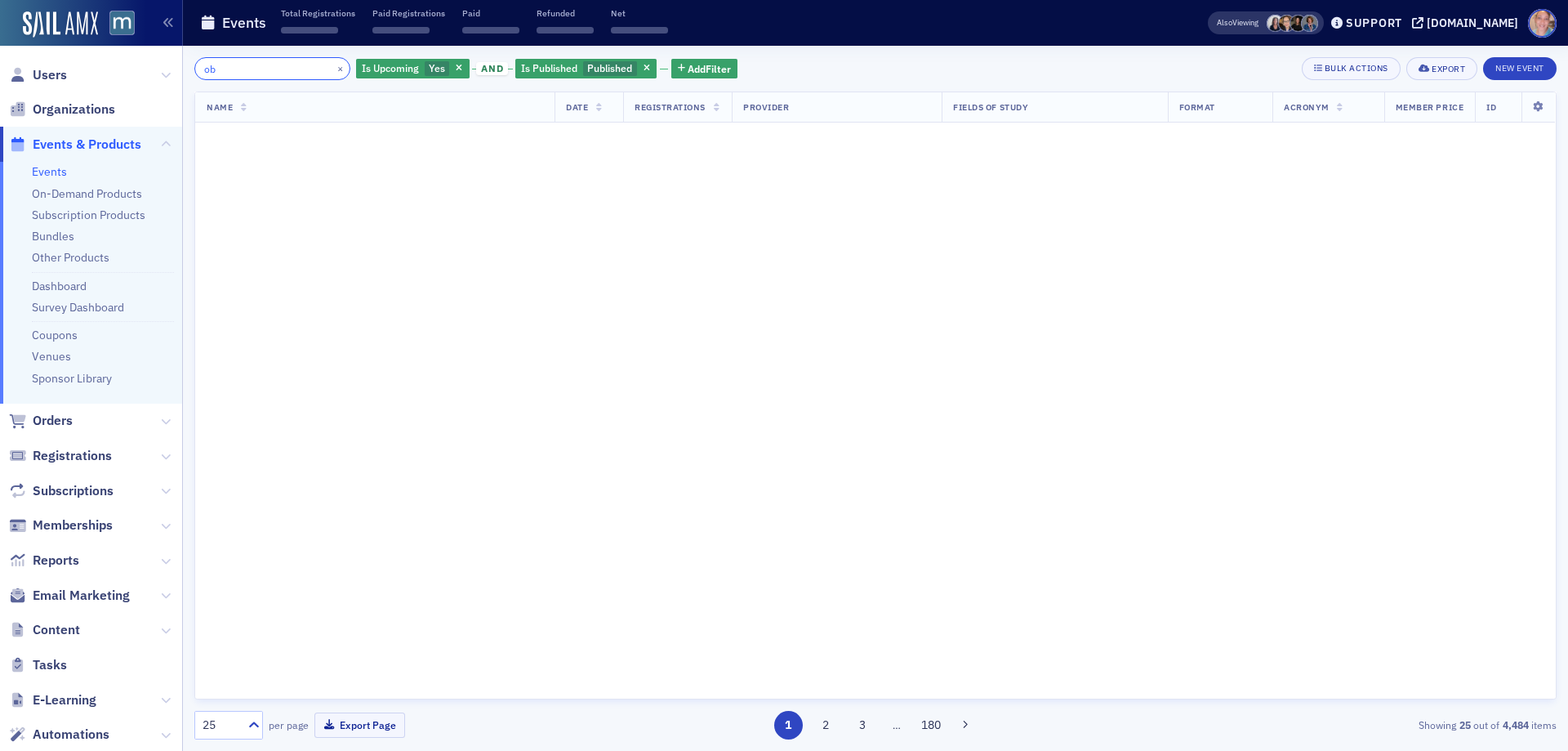
type input "o"
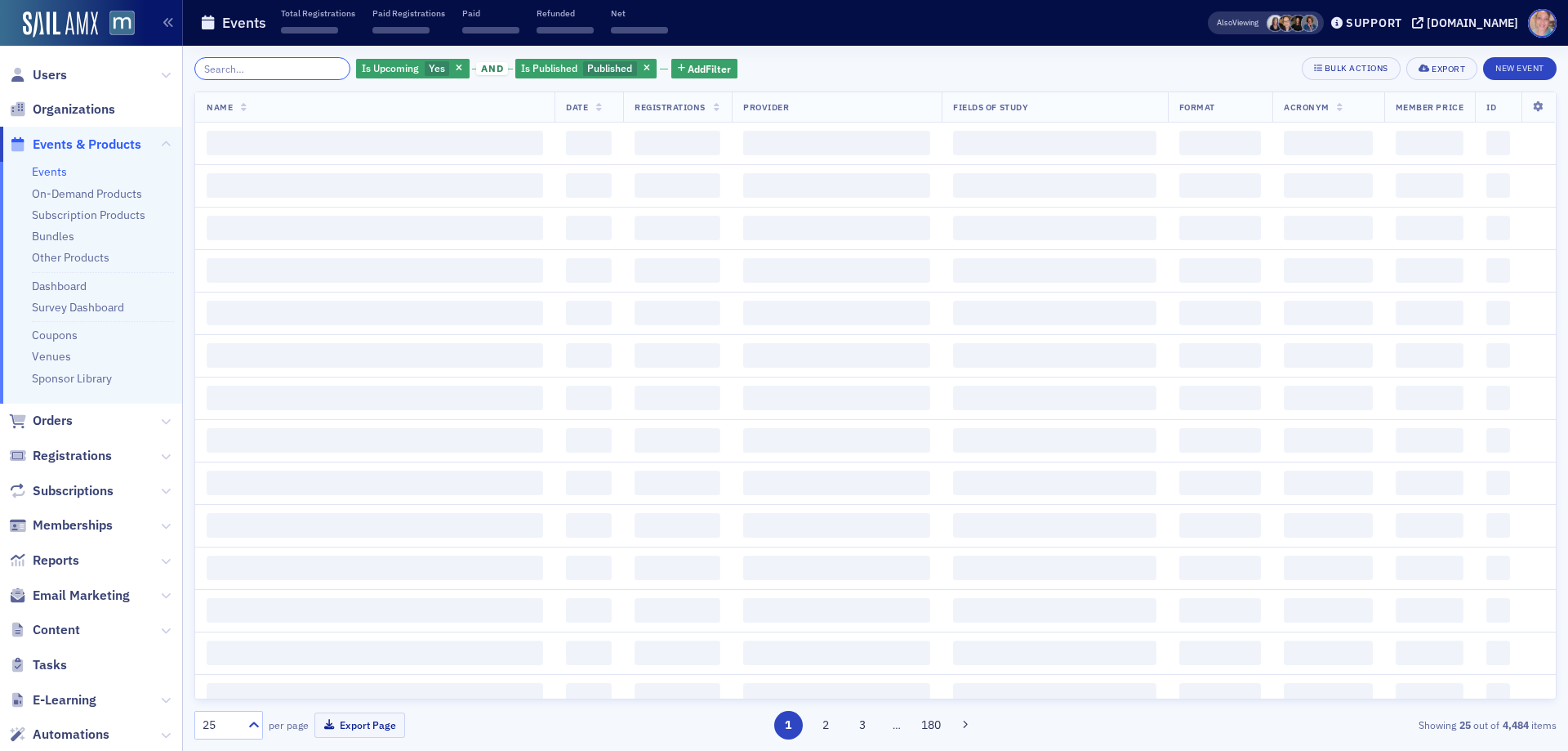
type input "o"
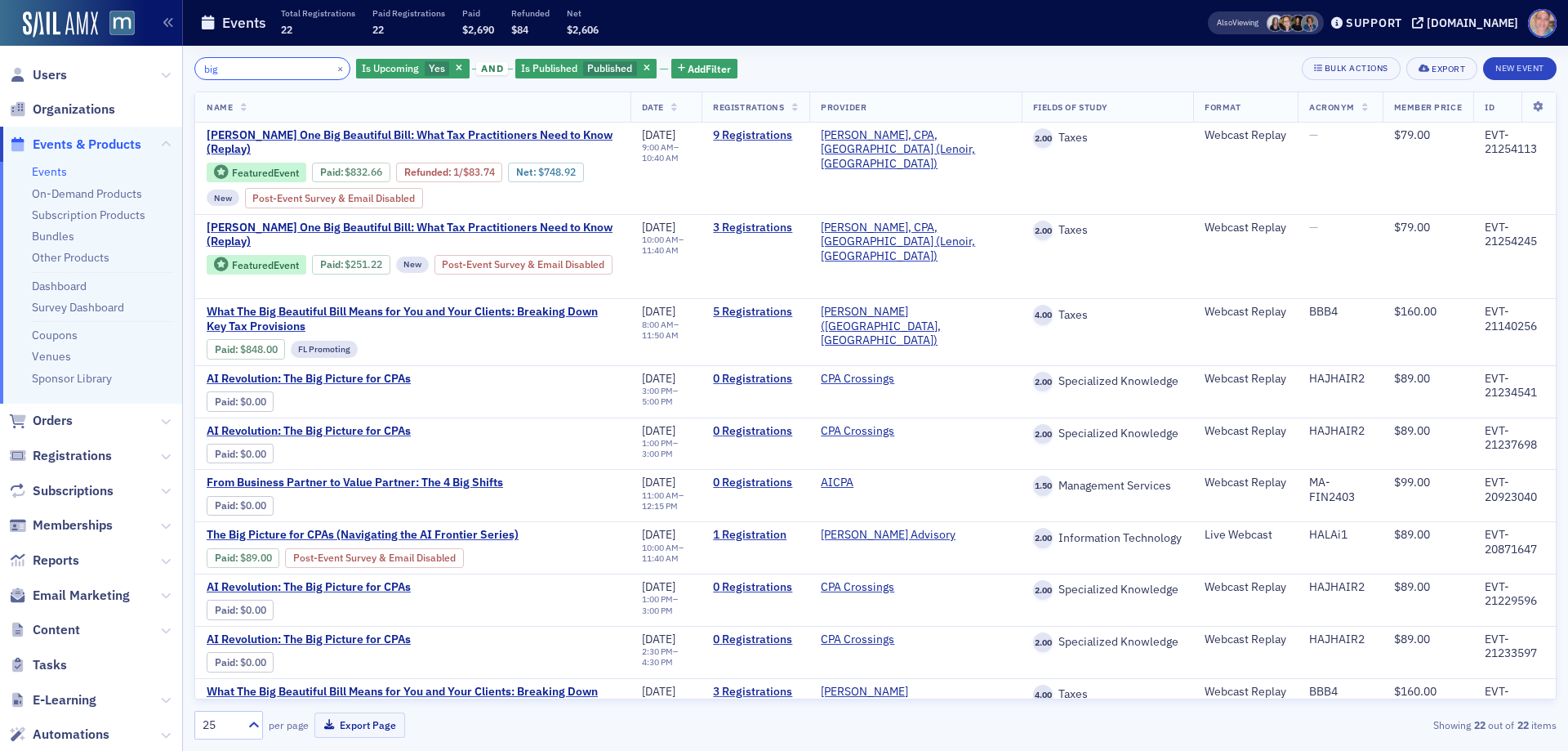
drag, startPoint x: 242, startPoint y: 64, endPoint x: 148, endPoint y: 79, distance: 95.2
click at [172, 65] on div "Users Organizations Events & Products Events On-Demand Products Subscription Pr…" at bounding box center [784, 375] width 1568 height 751
type input "one"
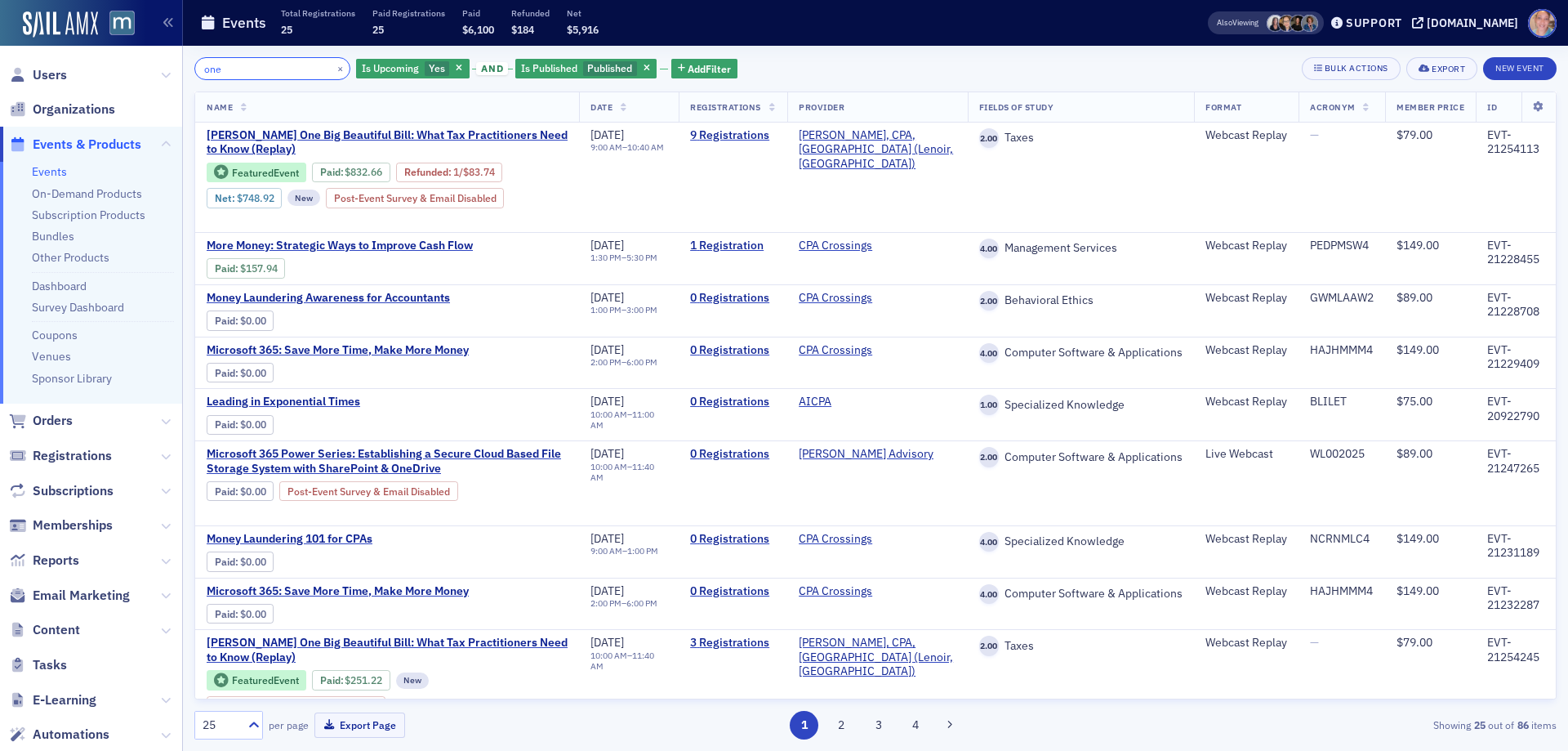
drag, startPoint x: 233, startPoint y: 65, endPoint x: 118, endPoint y: 78, distance: 115.7
click at [129, 78] on div "Users Organizations Events & Products Events On-Demand Products Subscription Pr…" at bounding box center [784, 375] width 1568 height 751
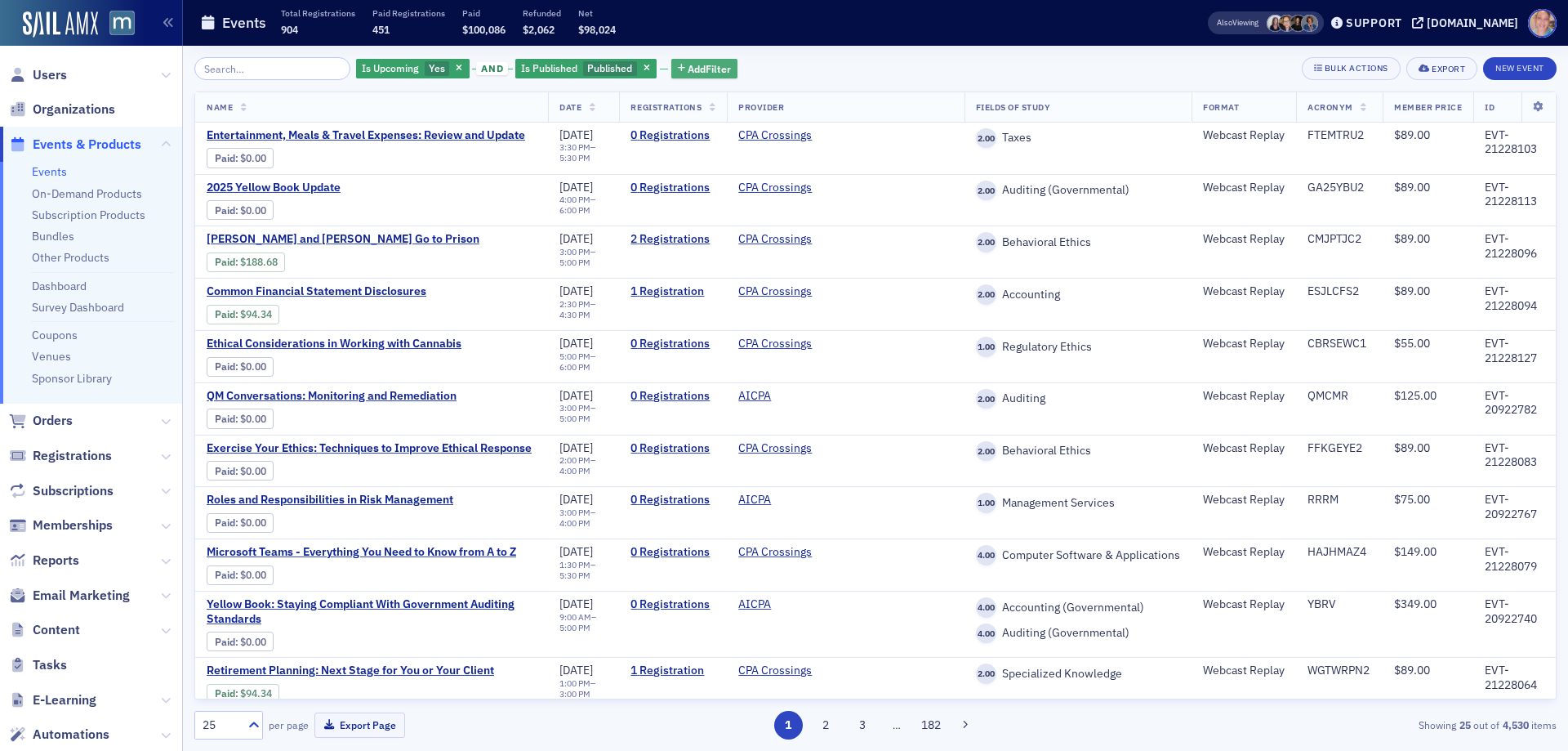
click at [688, 70] on span "Add Filter" at bounding box center [709, 68] width 44 height 15
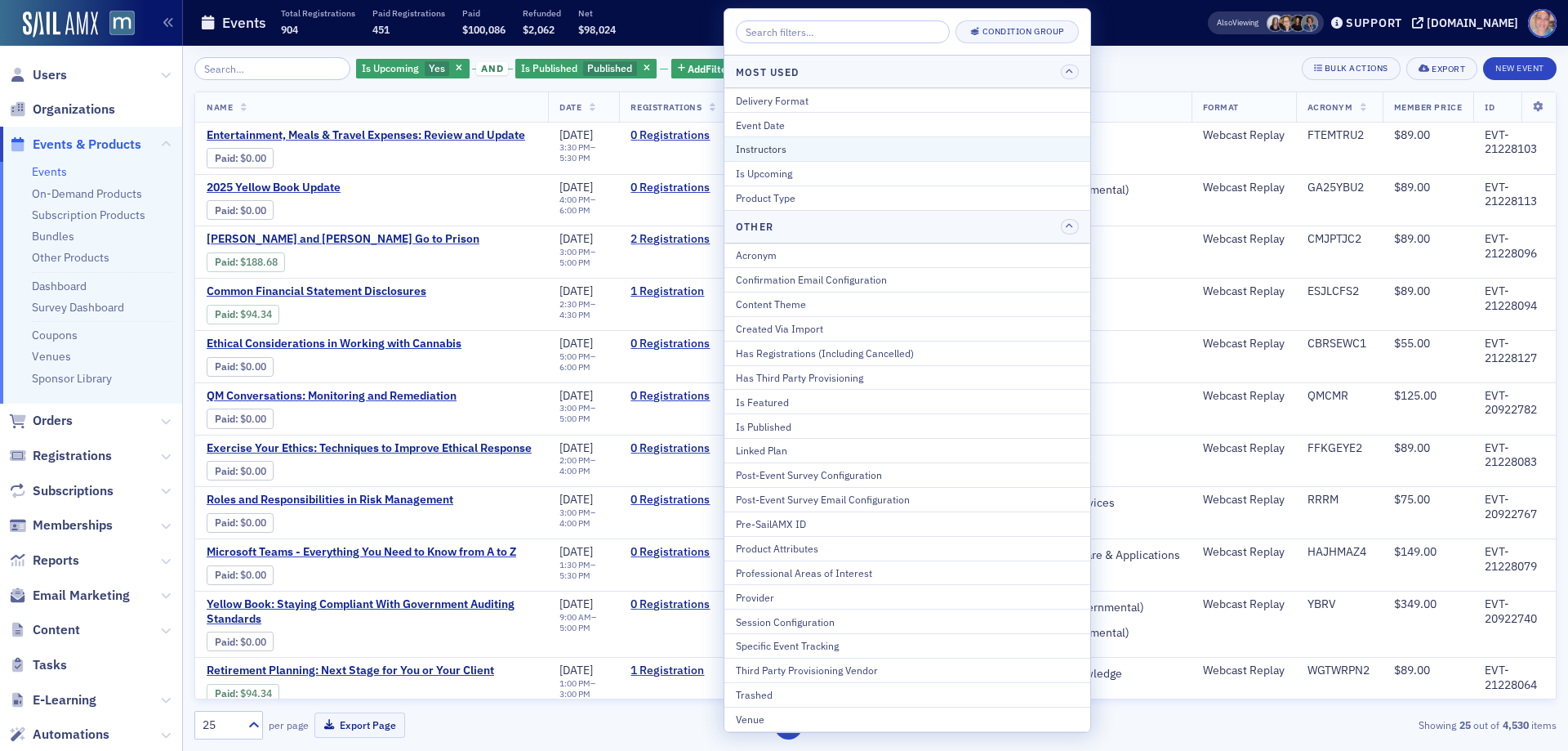
click at [786, 154] on div "Instructors" at bounding box center [907, 148] width 343 height 15
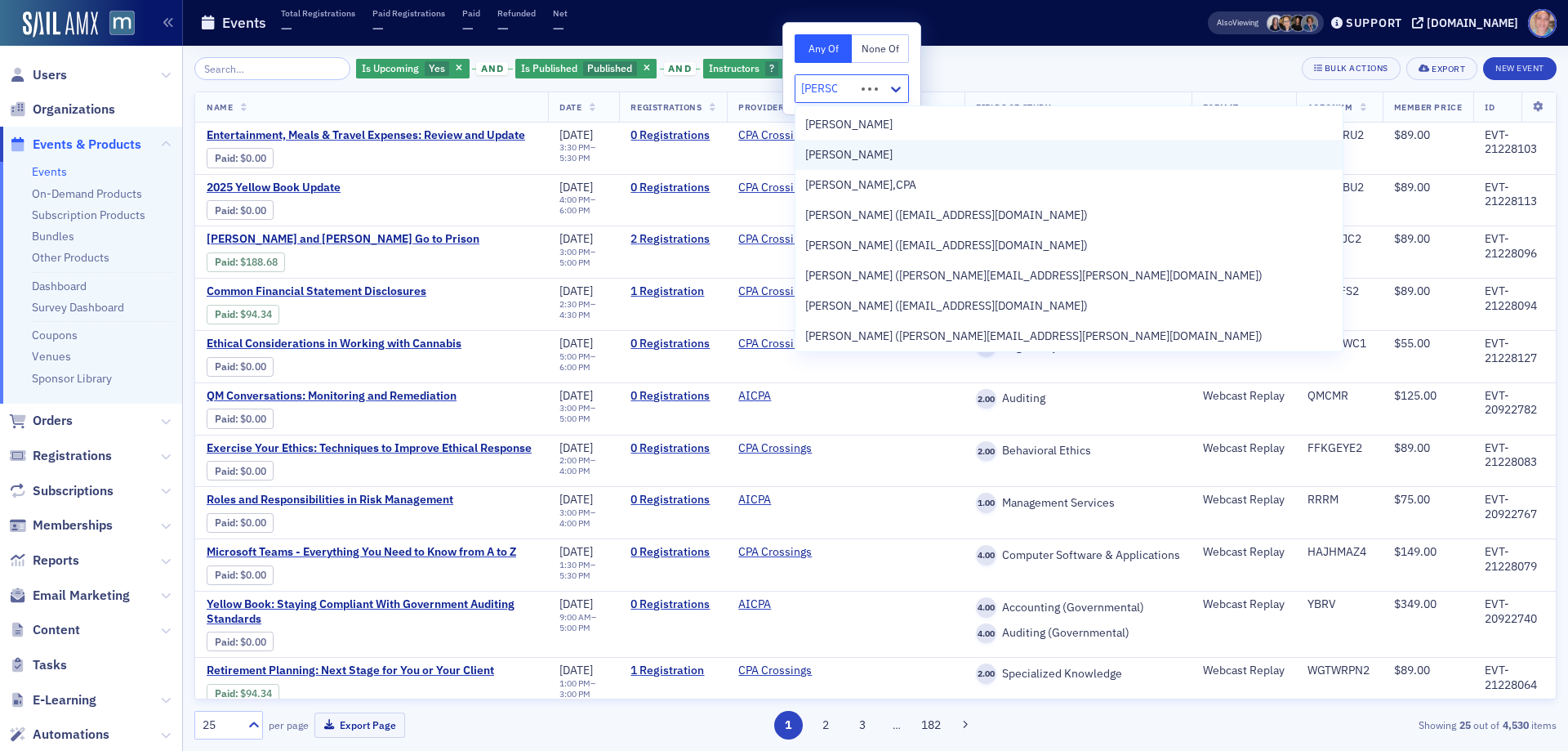
type input "arthur w"
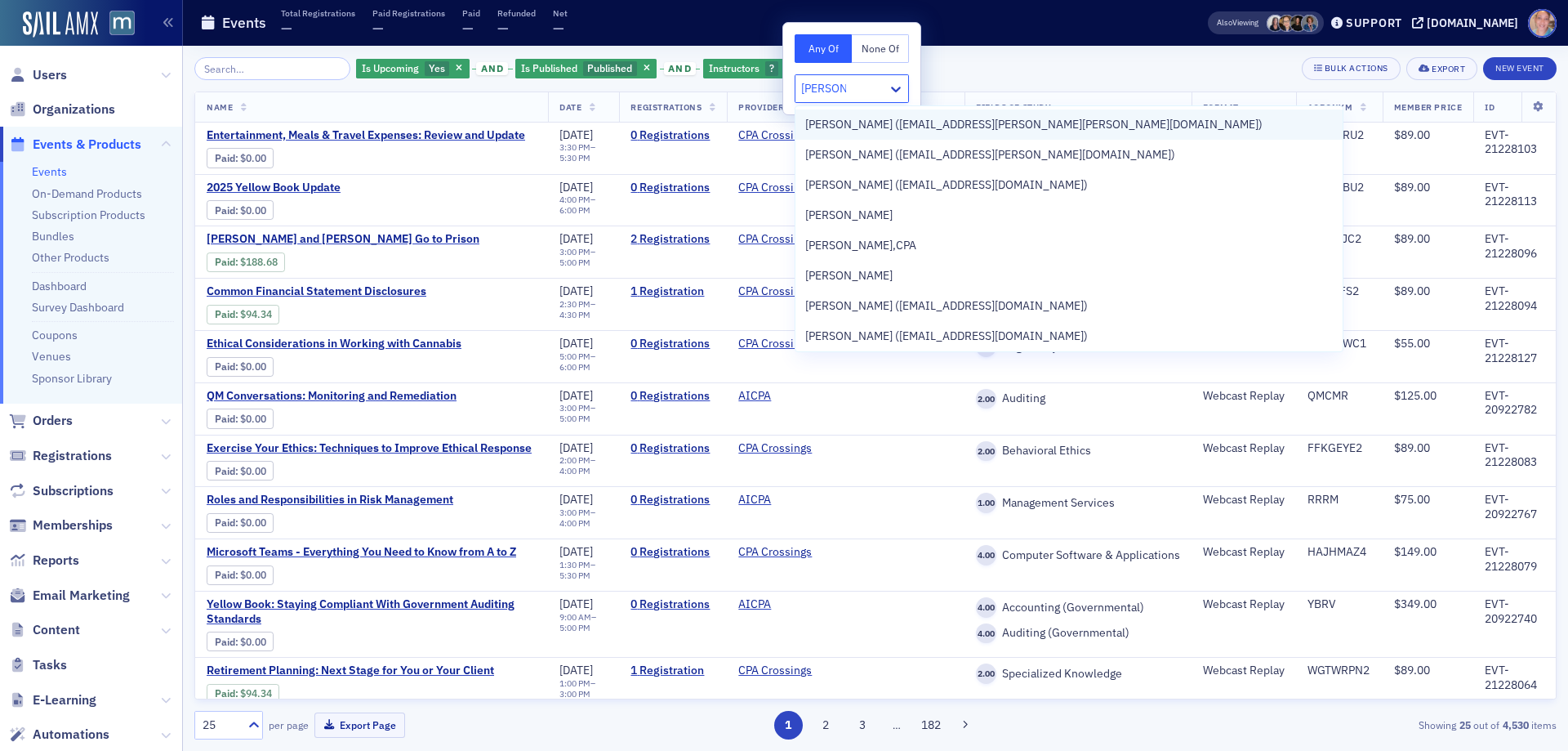
click at [956, 123] on span "[PERSON_NAME] ([EMAIL_ADDRESS][PERSON_NAME][PERSON_NAME][DOMAIN_NAME])" at bounding box center [1033, 125] width 457 height 17
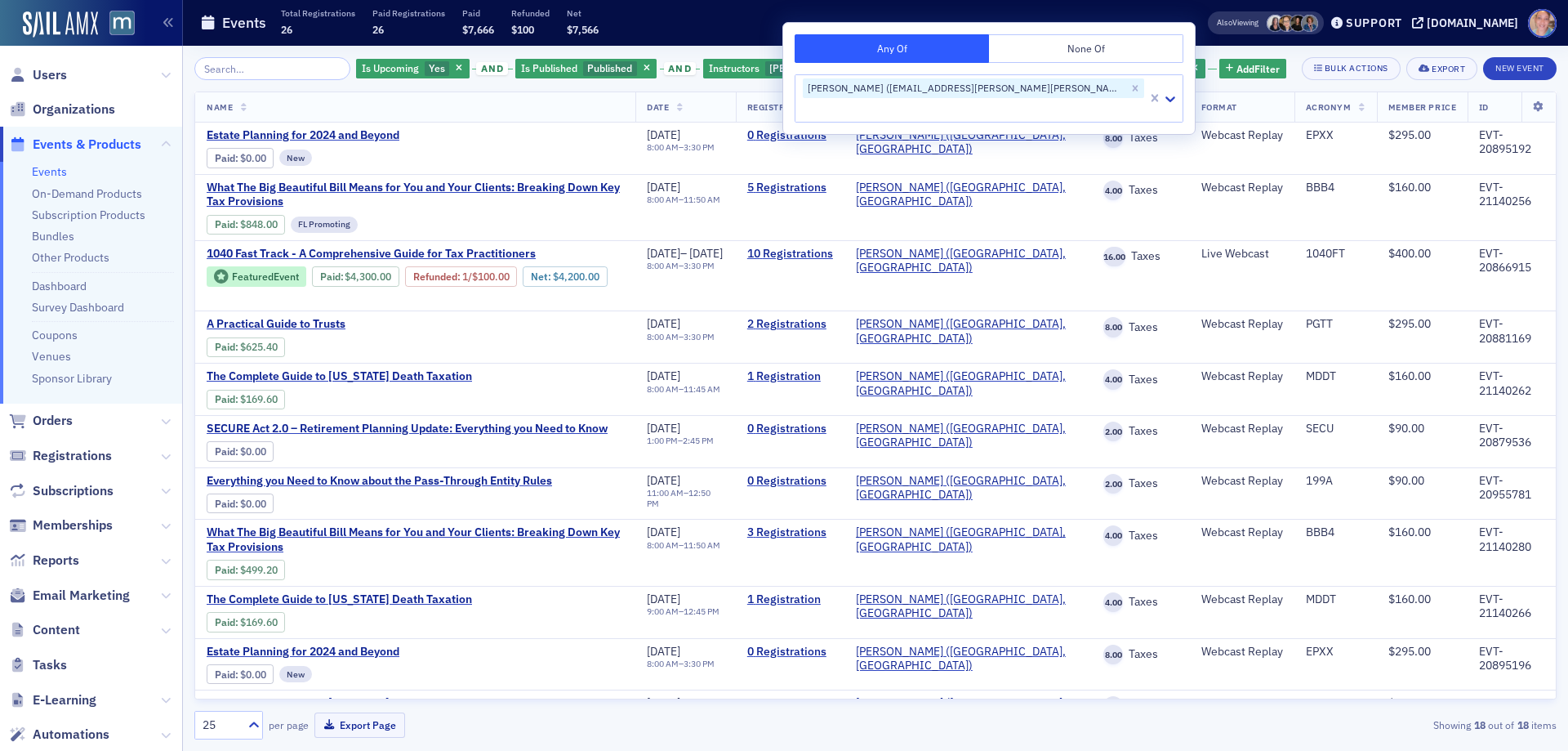
drag, startPoint x: 1172, startPoint y: 65, endPoint x: 1161, endPoint y: 64, distance: 11.0
click at [1166, 65] on div "Is Upcoming Yes and Is Published Published and Instructors Arthur Werner (art.w…" at bounding box center [876, 69] width 1363 height 23
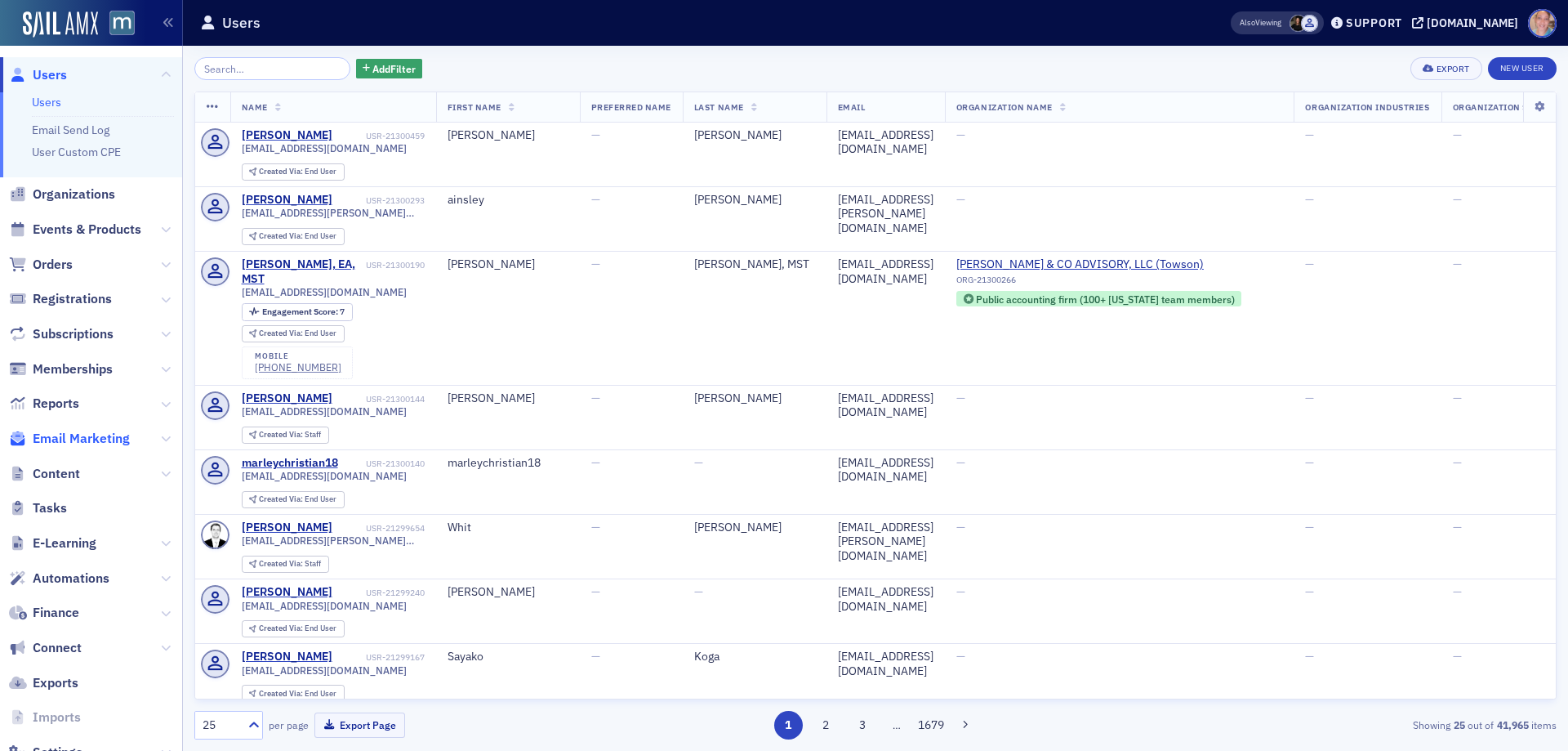
click at [108, 435] on span "Email Marketing" at bounding box center [81, 439] width 97 height 18
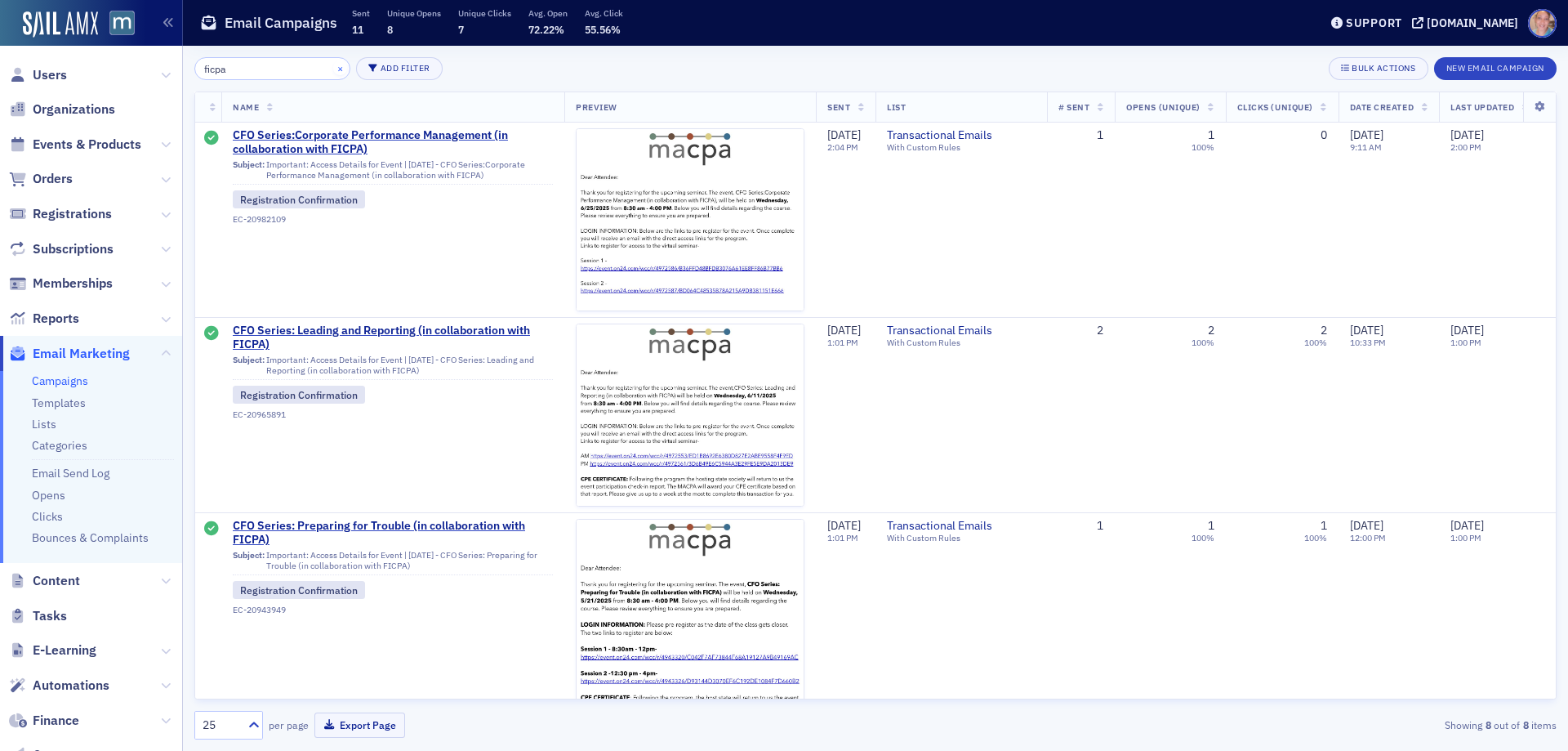
type input "ficpa"
click at [333, 67] on button "×" at bounding box center [340, 67] width 15 height 15
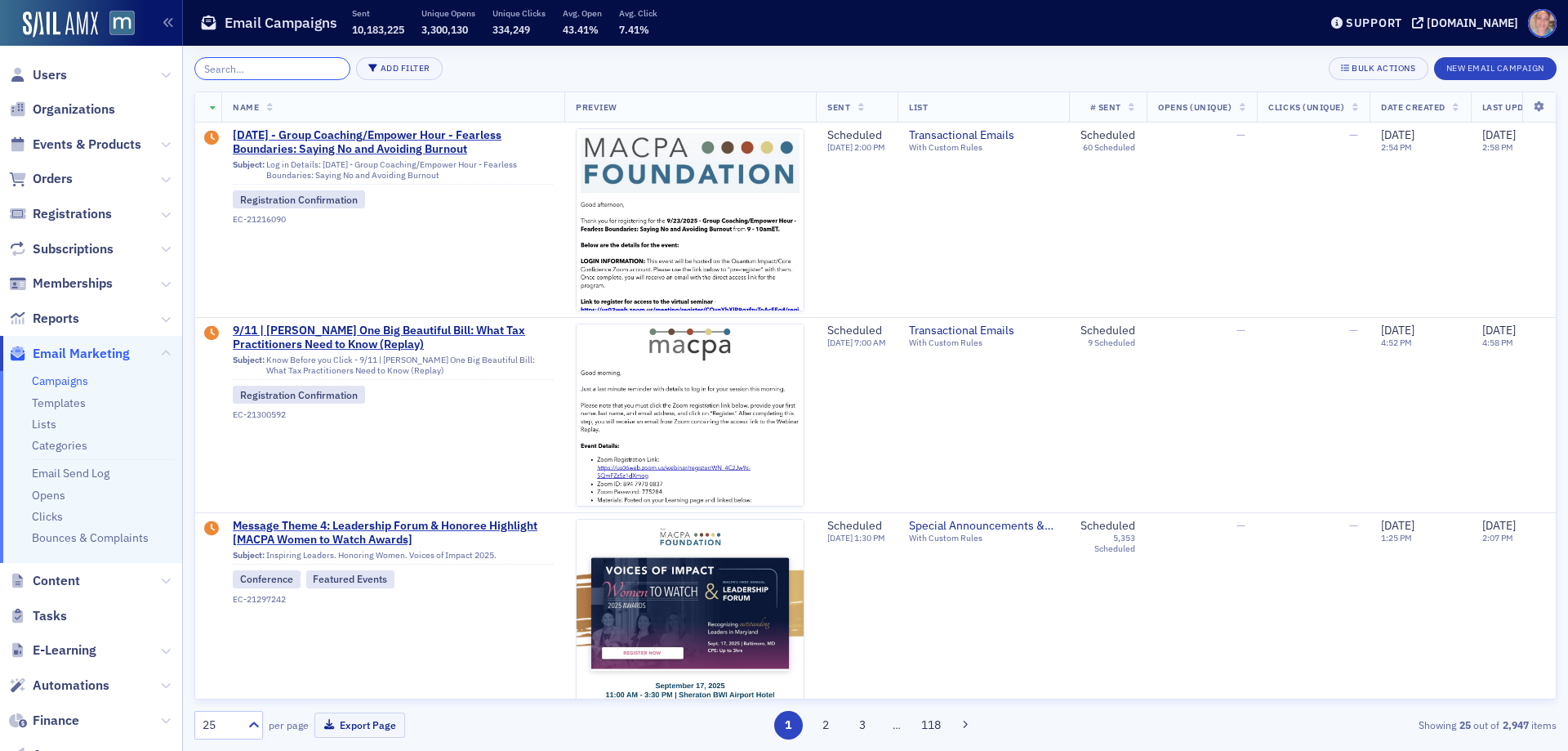
click at [236, 71] on input "search" at bounding box center [272, 69] width 156 height 23
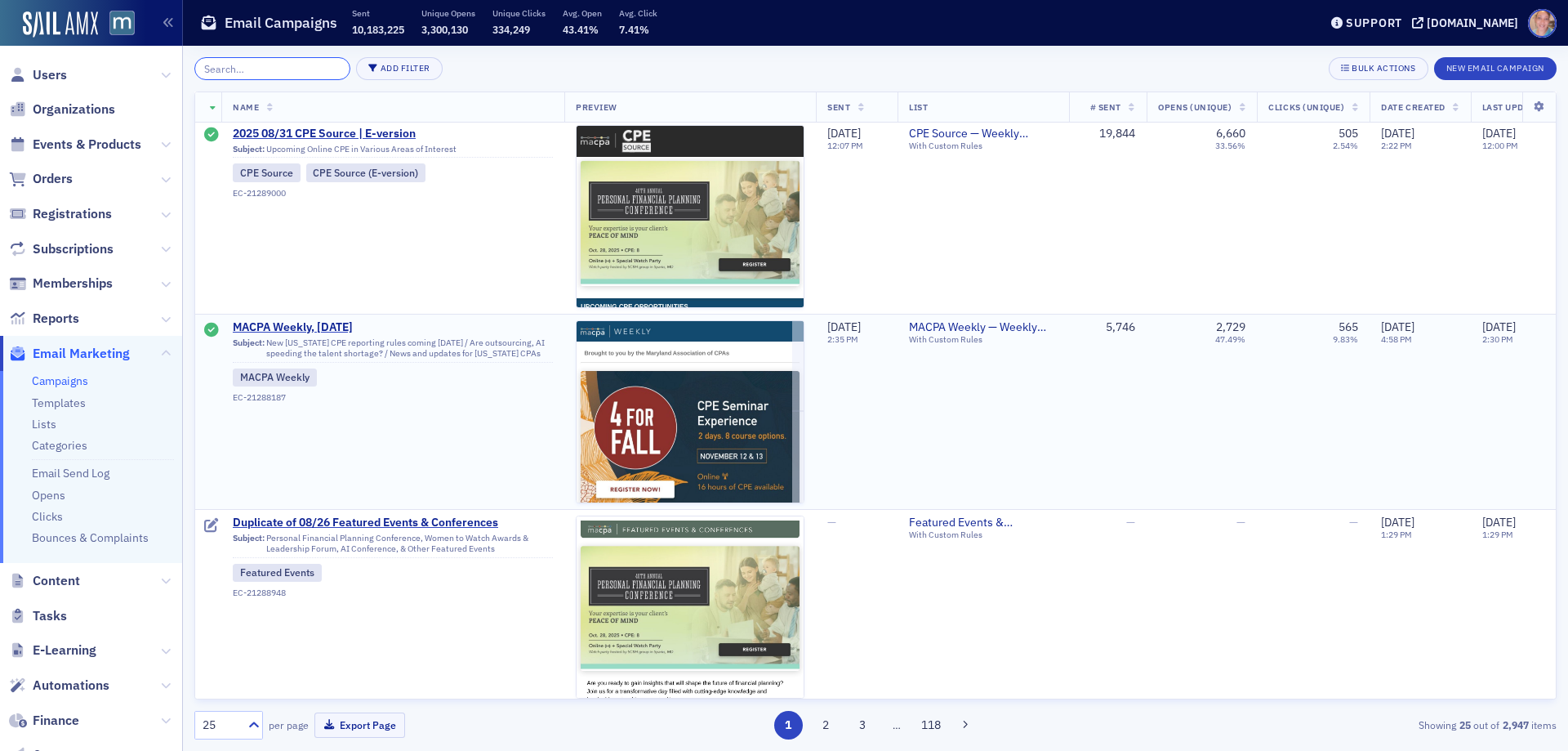
scroll to position [4318, 0]
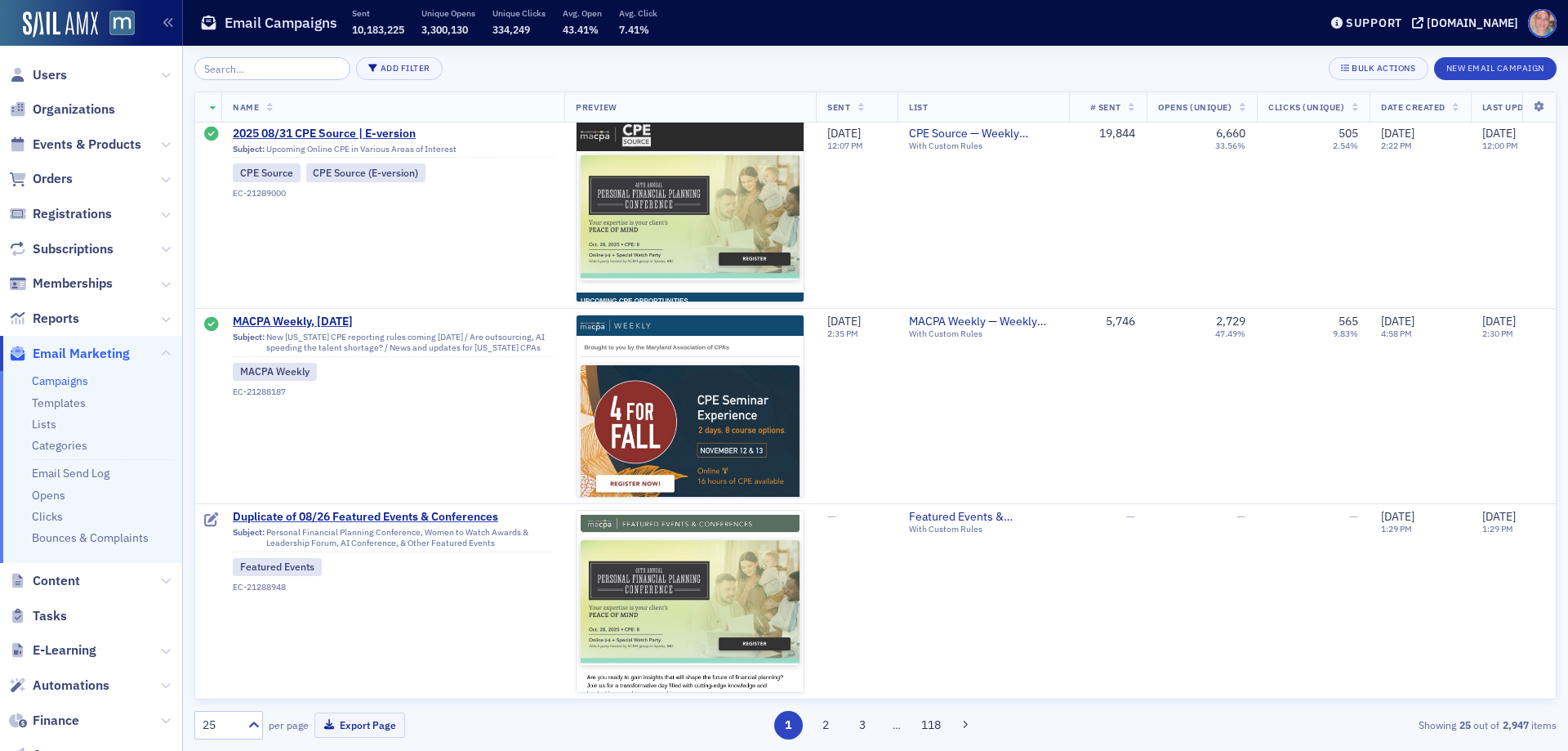
click at [823, 728] on button "2" at bounding box center [825, 726] width 29 height 29
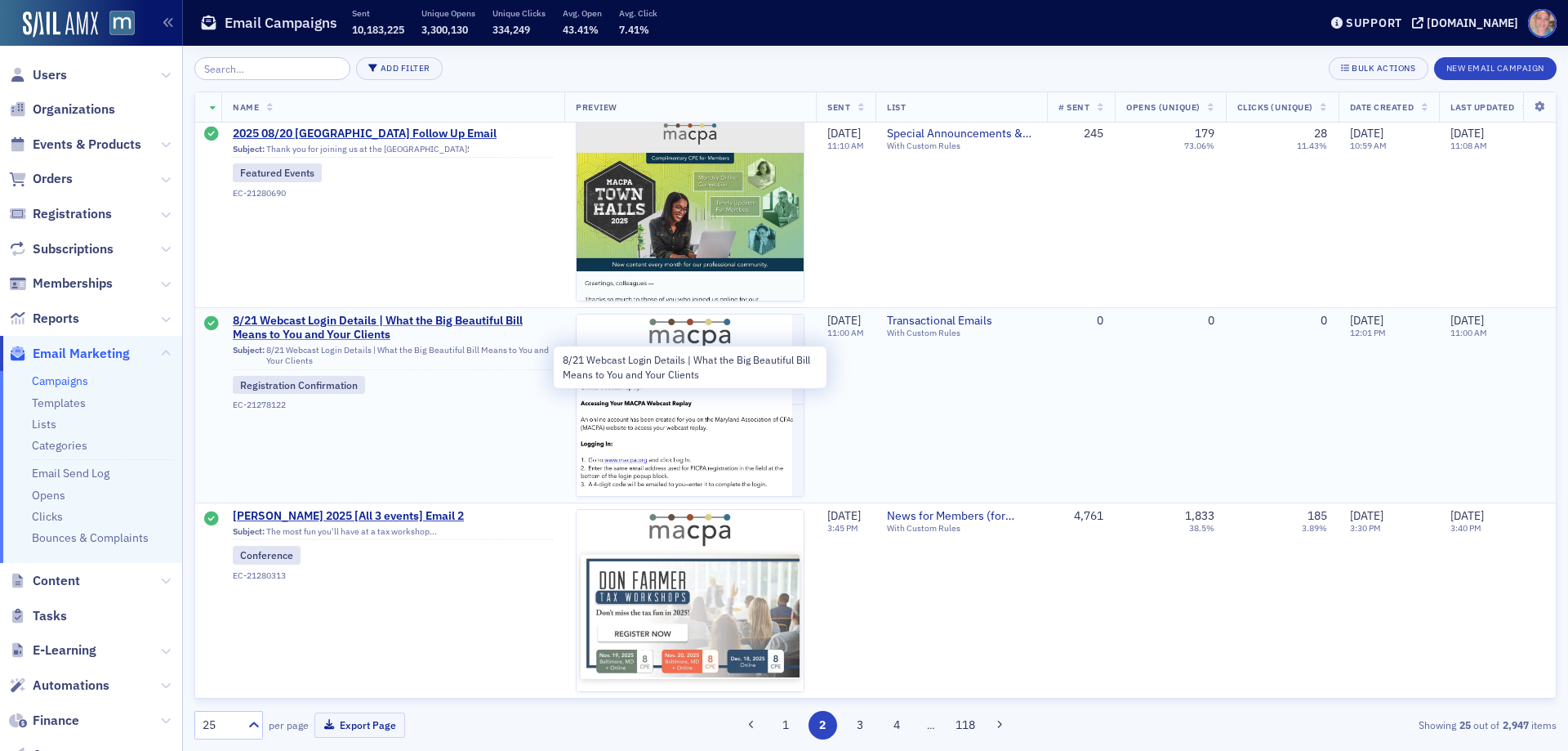
scroll to position [3923, 0]
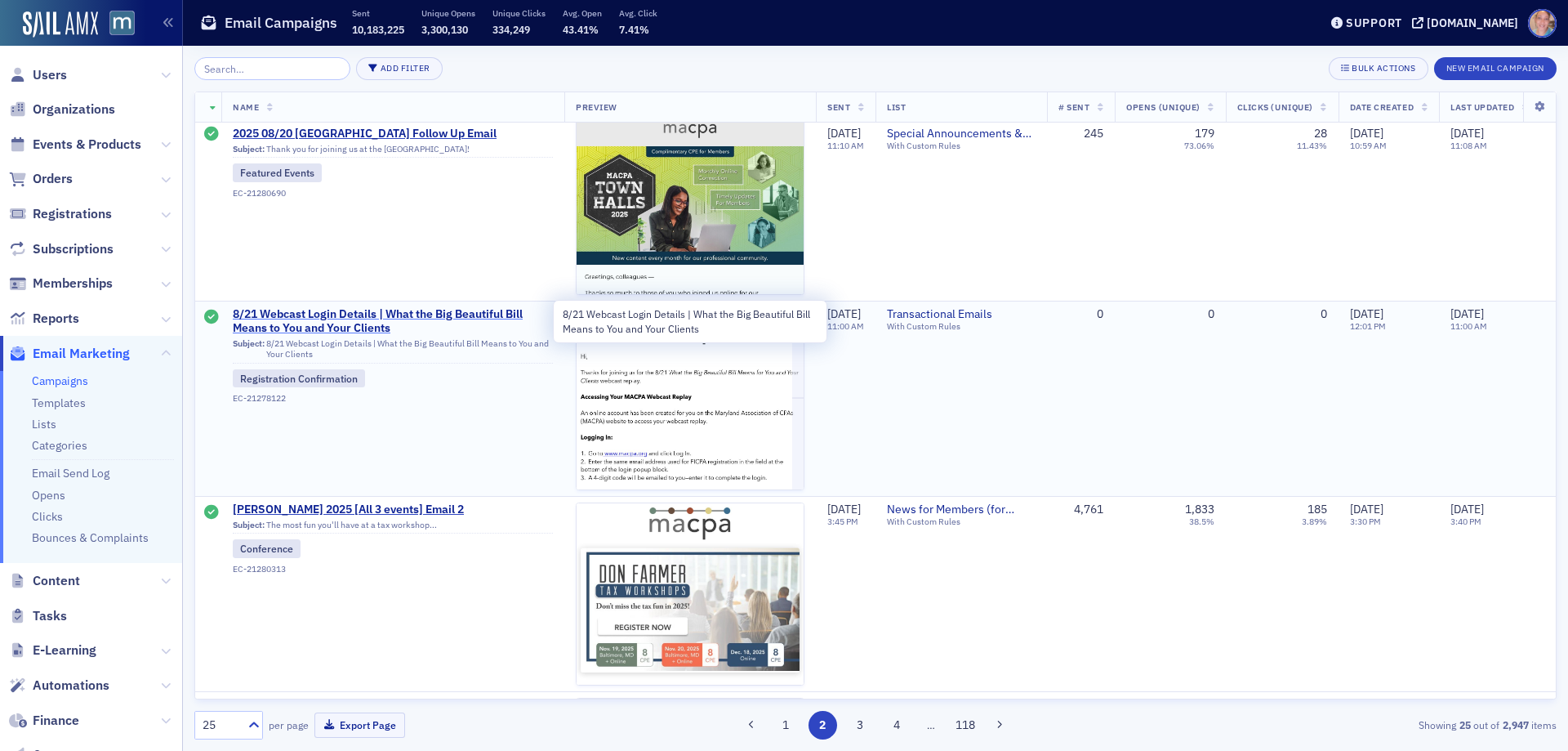
click at [305, 327] on span "8/21 Webcast Login Details | What the Big Beautiful Bill Means to You and Your …" at bounding box center [392, 322] width 321 height 29
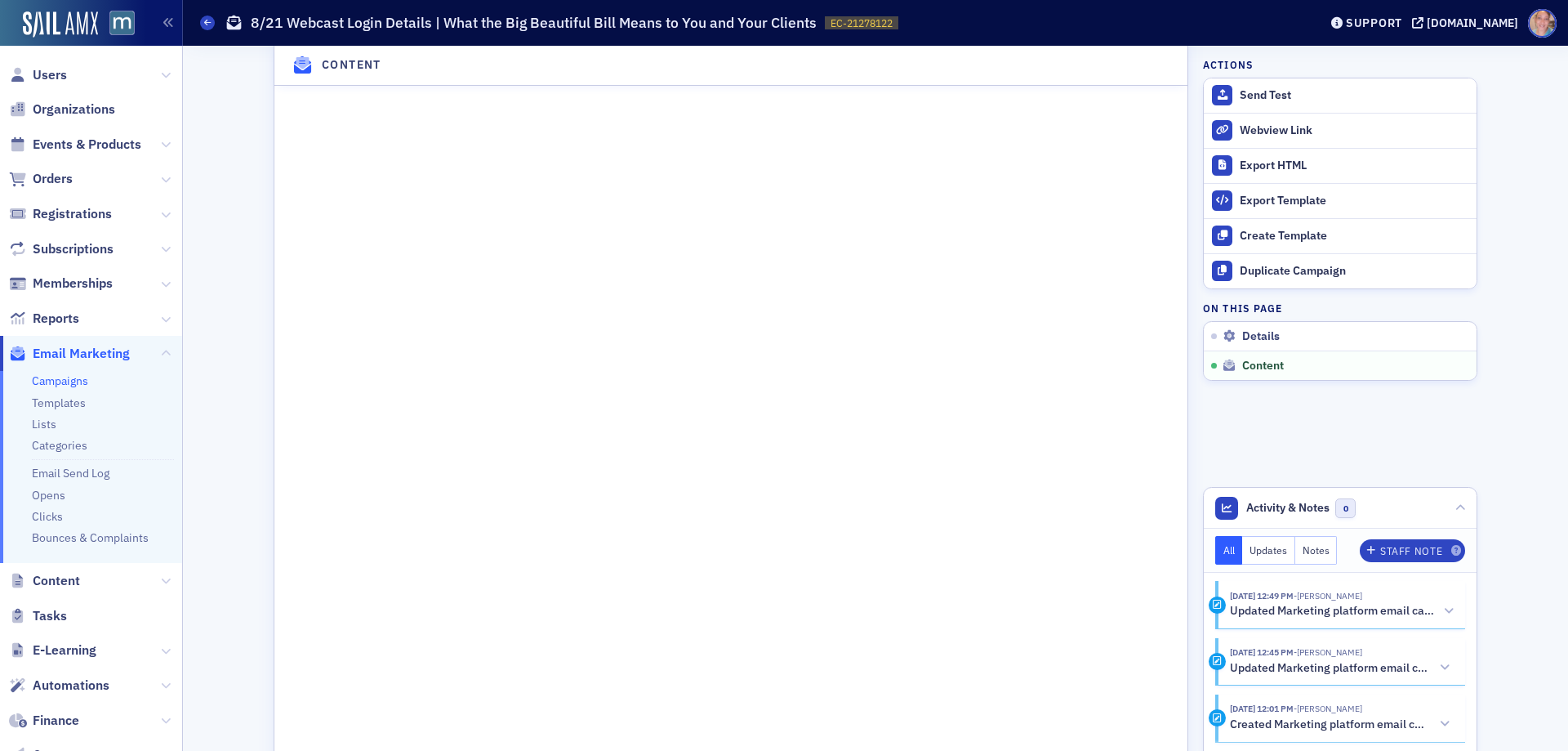
scroll to position [899, 0]
click at [67, 144] on span "Events & Products" at bounding box center [87, 144] width 108 height 18
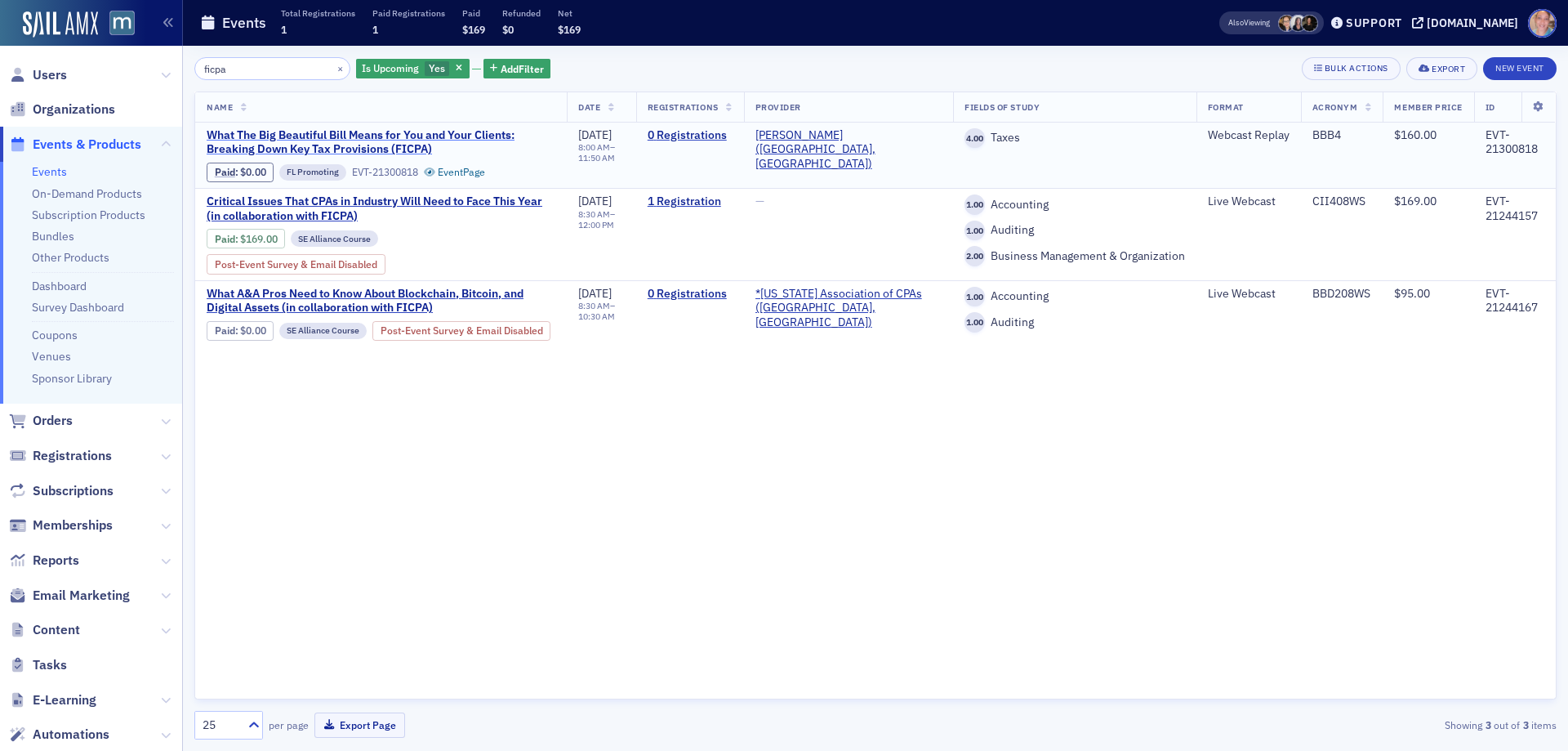
type input "ficpa"
click at [334, 139] on span "What The Big Beautiful Bill Means for You and Your Clients: Breaking Down Key T…" at bounding box center [381, 142] width 349 height 29
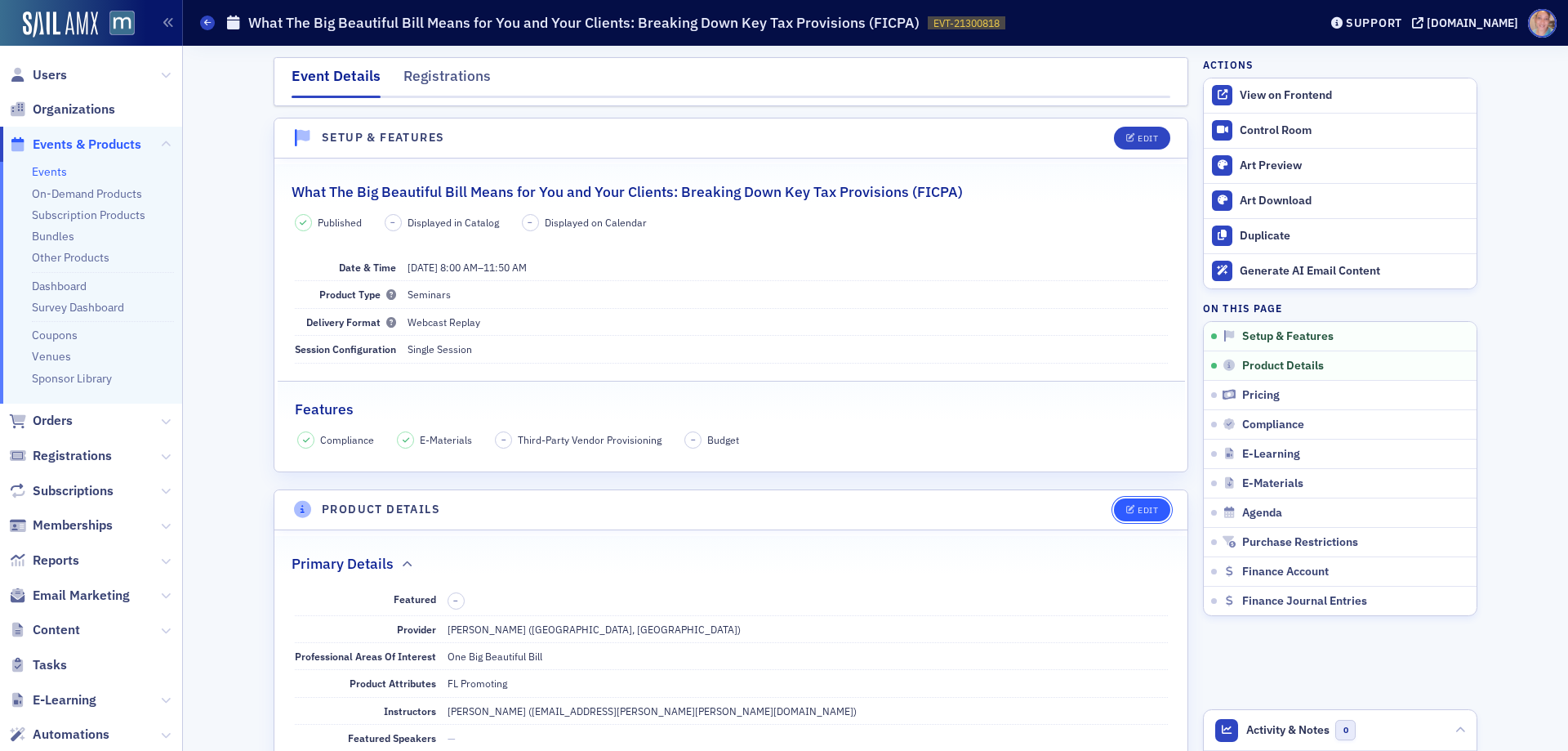
click at [1129, 512] on span "Edit" at bounding box center [1142, 510] width 32 height 9
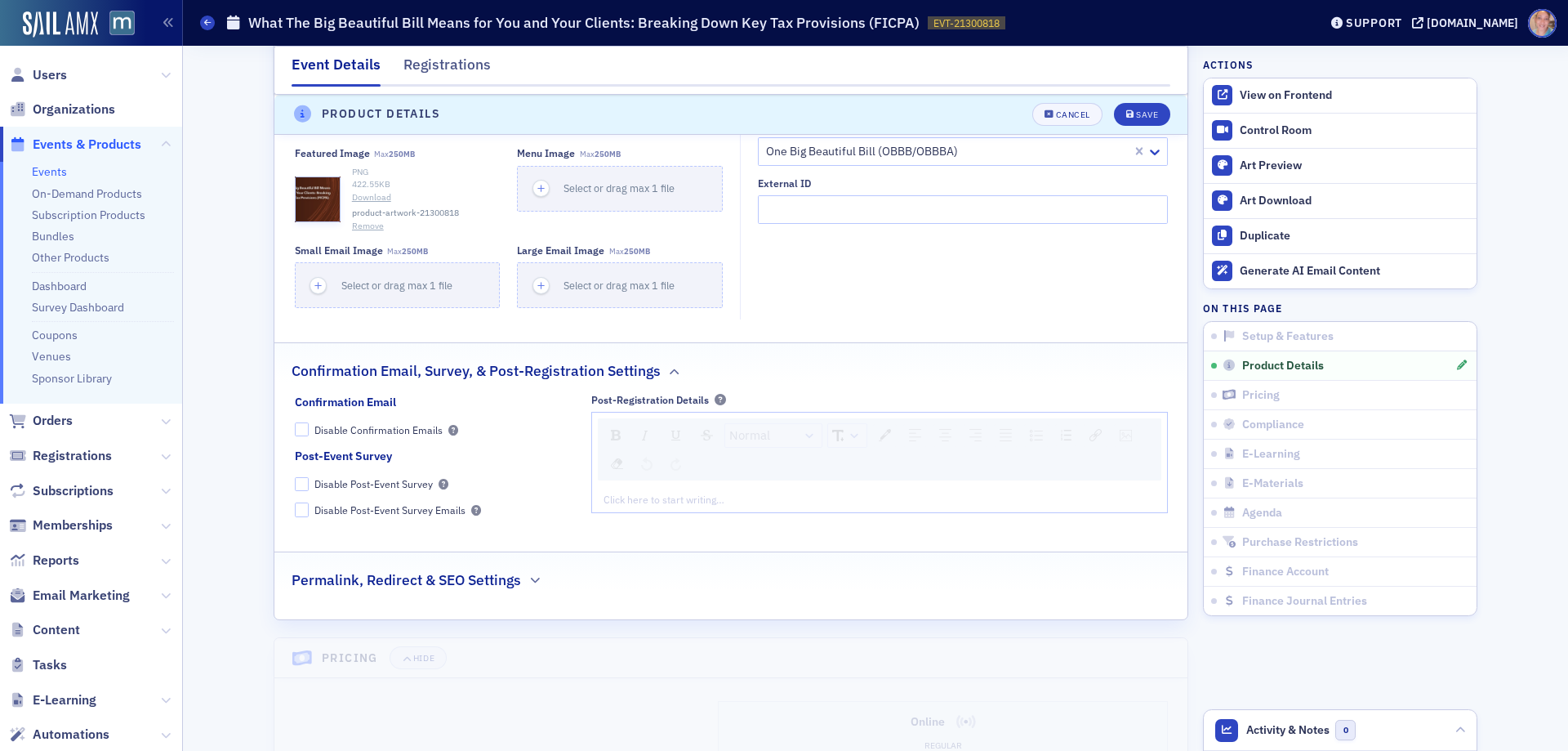
scroll to position [1457, 0]
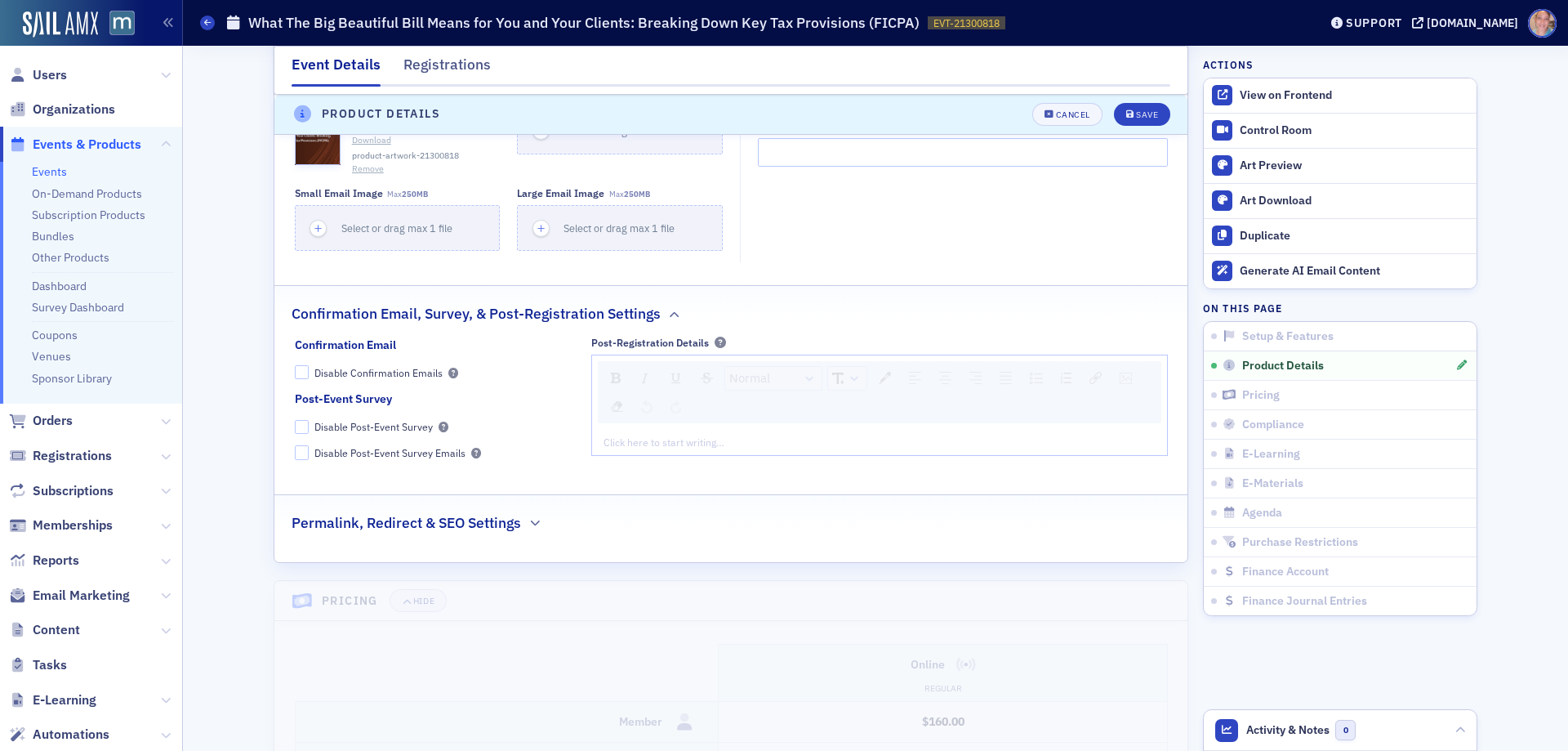
click at [667, 442] on div "rdw-editor" at bounding box center [879, 442] width 551 height 15
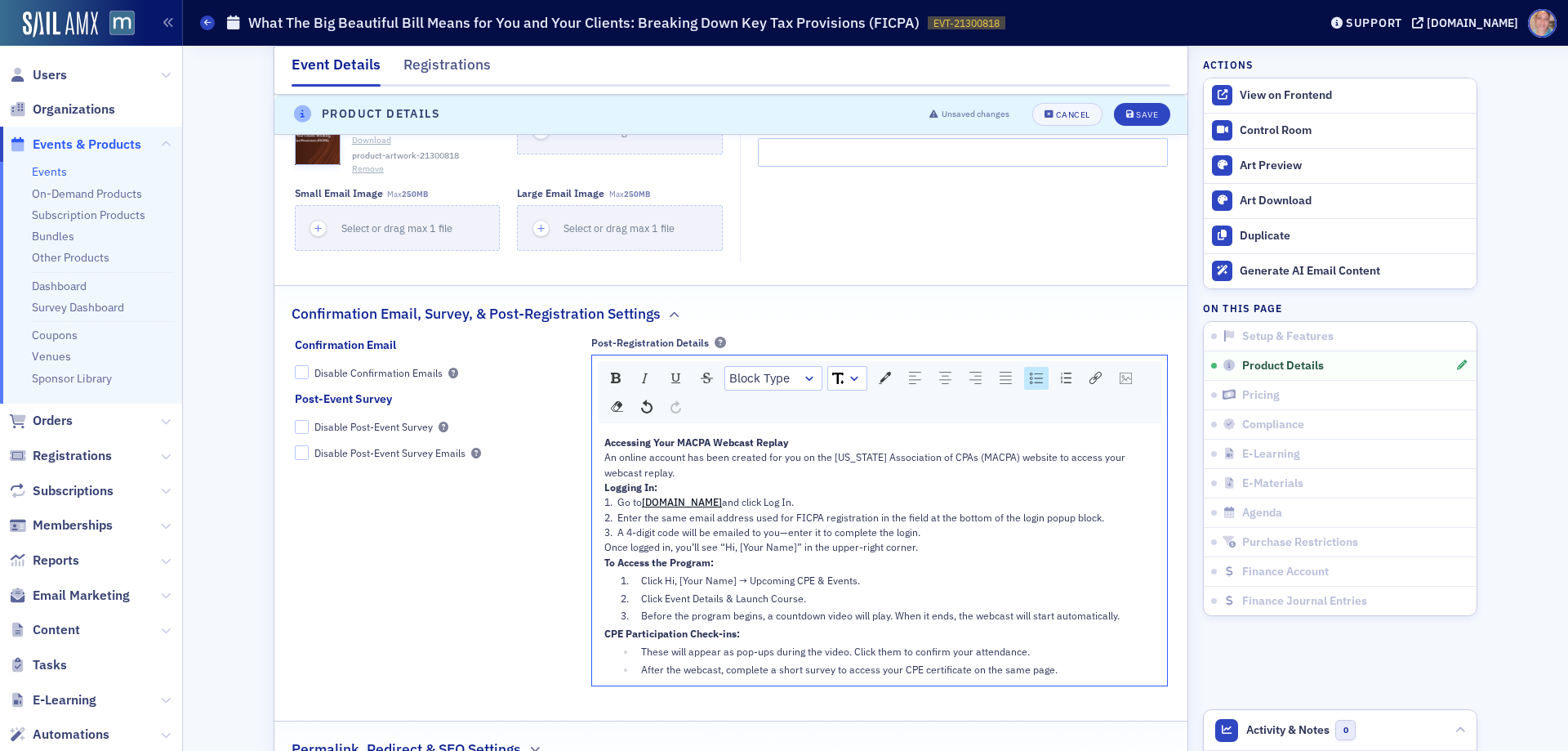
click at [655, 466] on div "An online account has been created for you on the [US_STATE] Association of CPA…" at bounding box center [879, 464] width 551 height 30
click at [936, 554] on div "Once logged in, you’ll see “Hi, [Your Name]” in the upper-right corner." at bounding box center [879, 547] width 551 height 15
click at [1123, 623] on div "Before the program begins, a countdown video will play. When it ends, the webca…" at bounding box center [898, 614] width 514 height 15
drag, startPoint x: 997, startPoint y: 456, endPoint x: 823, endPoint y: 456, distance: 174.0
click at [823, 456] on span "An online account has been created for you on the [US_STATE] Association of CPA…" at bounding box center [866, 464] width 524 height 28
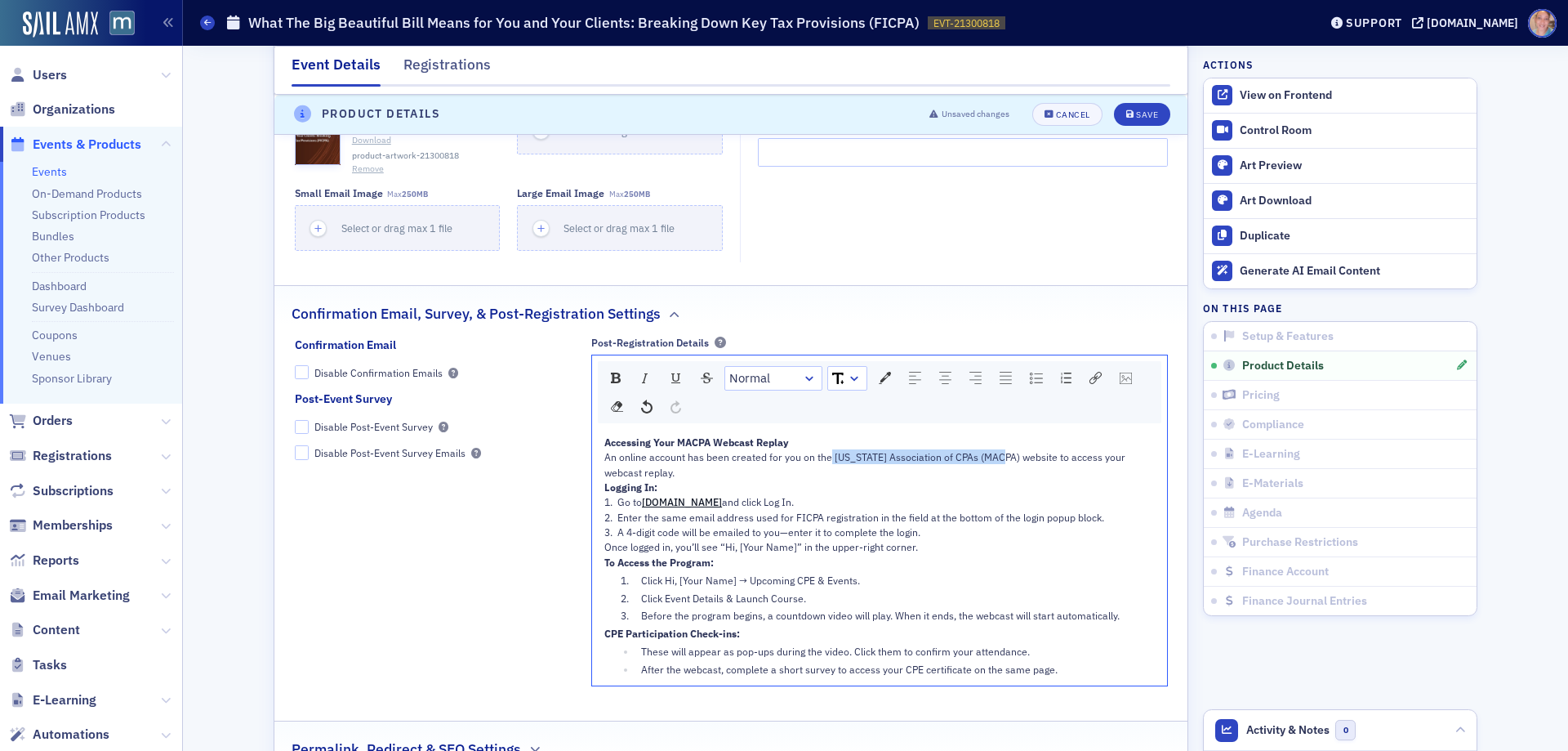
click at [882, 460] on span "An online account has been created for you on the [US_STATE] Association of CPA…" at bounding box center [866, 464] width 524 height 28
drag, startPoint x: 824, startPoint y: 454, endPoint x: 998, endPoint y: 463, distance: 174.2
click at [998, 463] on span "An online account has been created for you on the [US_STATE] Association of CPA…" at bounding box center [866, 464] width 524 height 28
click at [611, 375] on img "rdw-inline-control" at bounding box center [616, 378] width 10 height 11
click at [1126, 110] on icon "submit" at bounding box center [1130, 114] width 8 height 9
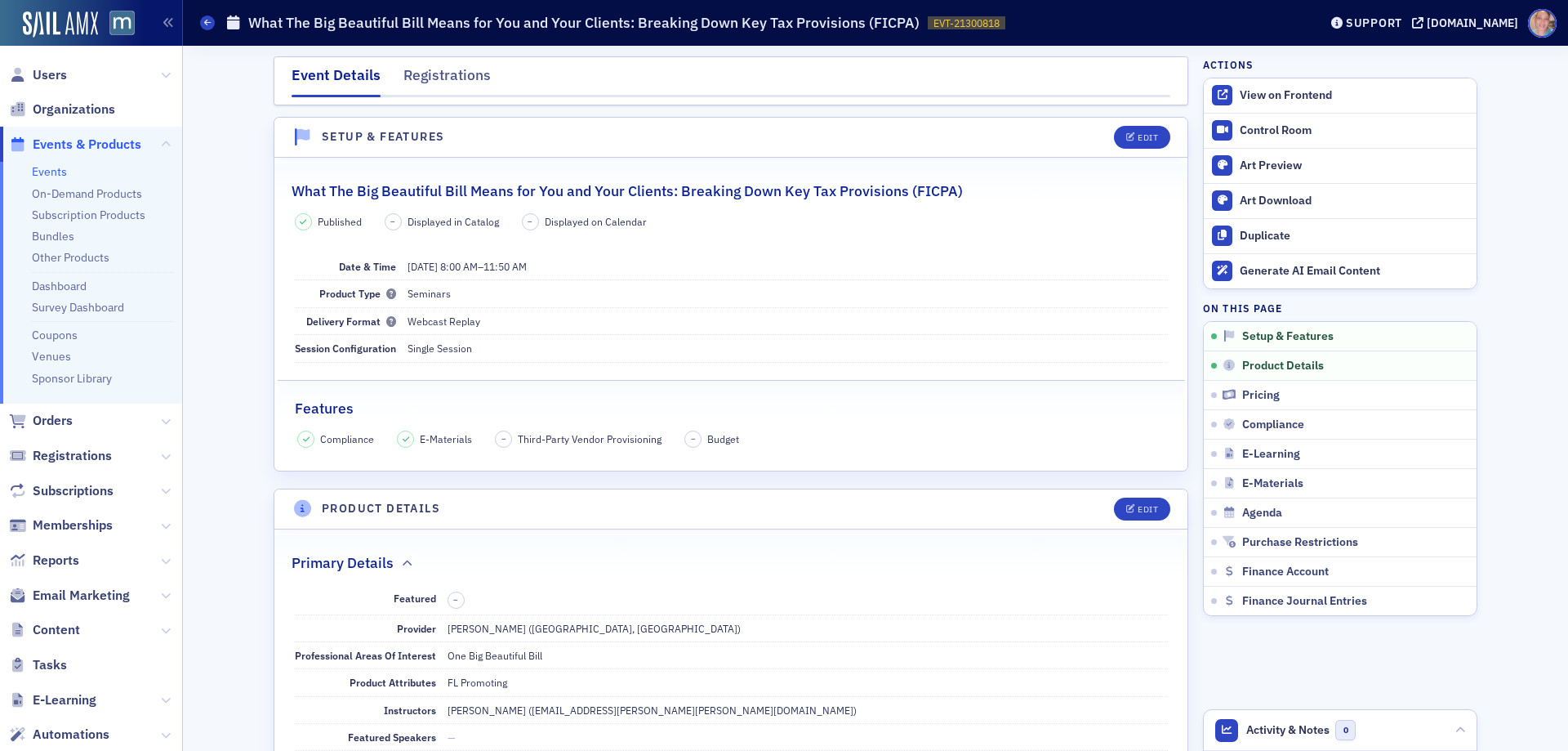
scroll to position [0, 0]
